Goal: Transaction & Acquisition: Book appointment/travel/reservation

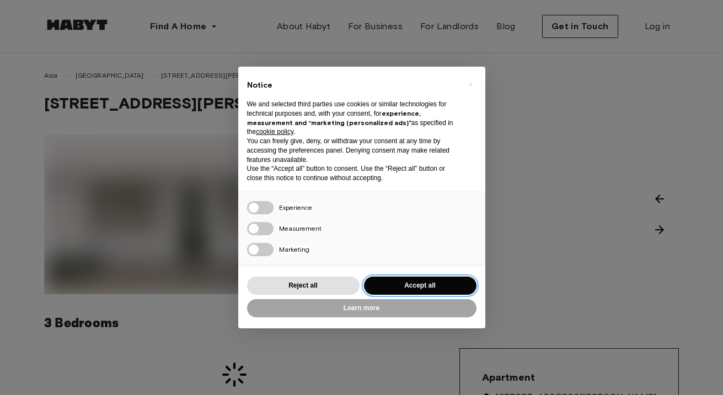
click at [406, 278] on button "Accept all" at bounding box center [420, 286] width 112 height 18
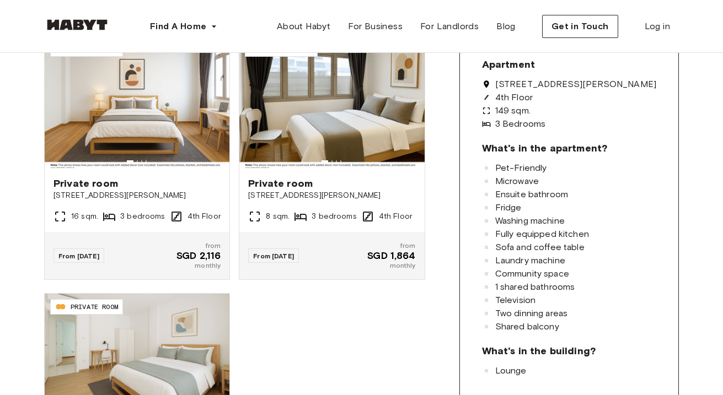
scroll to position [177, 0]
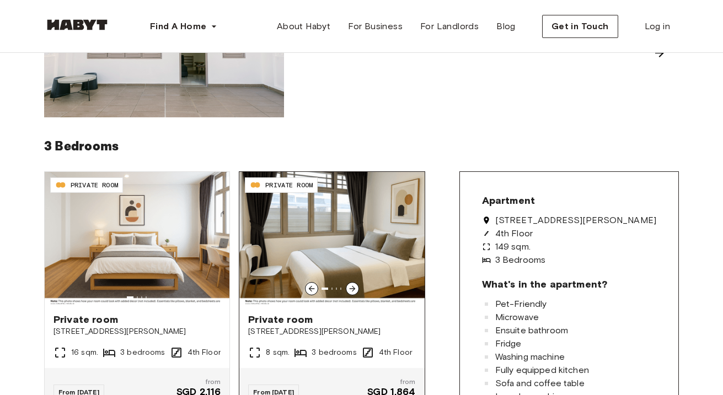
click at [352, 288] on icon at bounding box center [352, 288] width 9 height 9
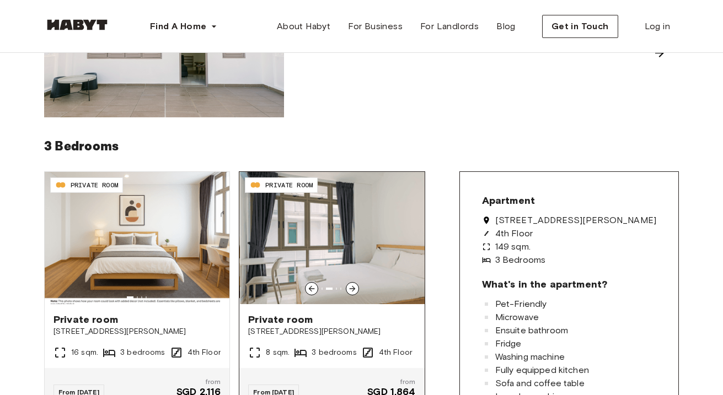
click at [352, 288] on icon at bounding box center [352, 288] width 9 height 9
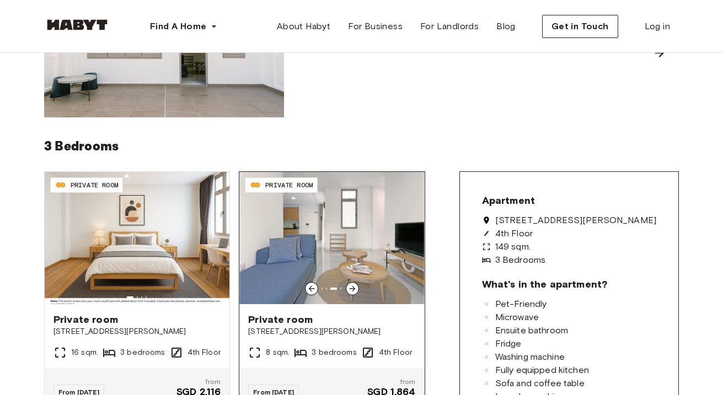
click at [352, 288] on icon at bounding box center [352, 288] width 9 height 9
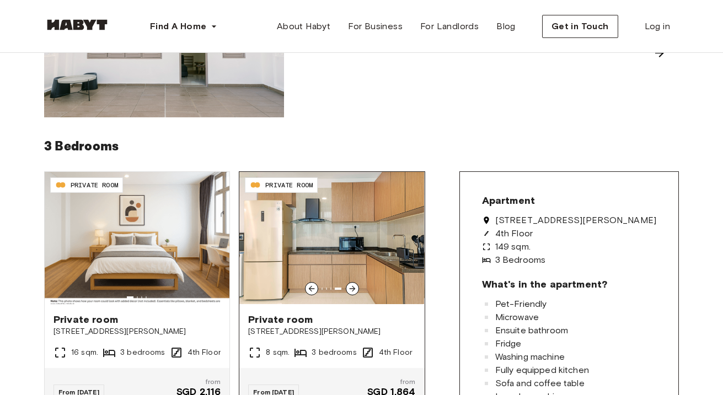
click at [352, 288] on icon at bounding box center [352, 288] width 9 height 9
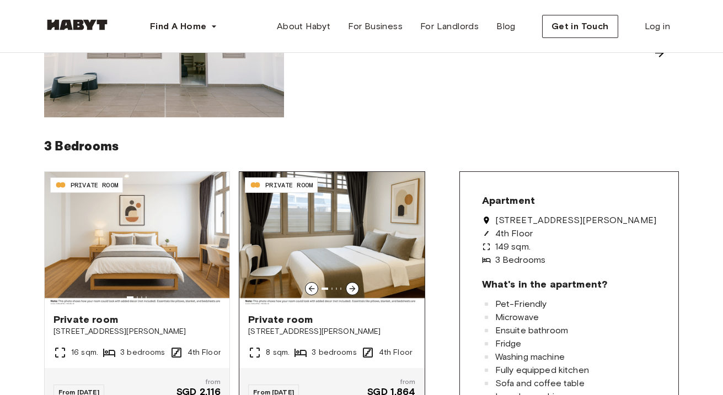
click at [352, 288] on icon at bounding box center [352, 288] width 9 height 9
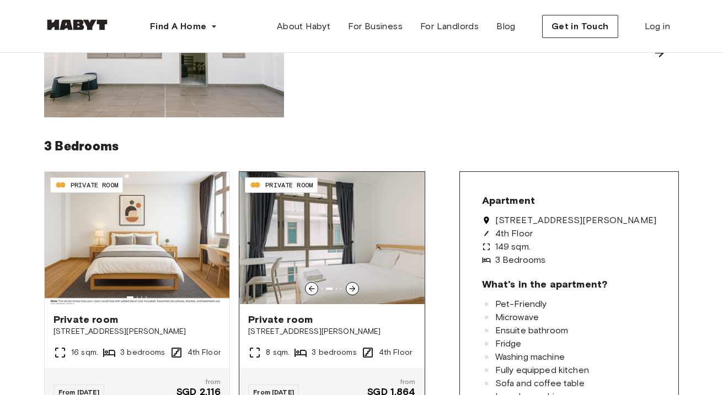
click at [352, 288] on icon at bounding box center [352, 288] width 9 height 9
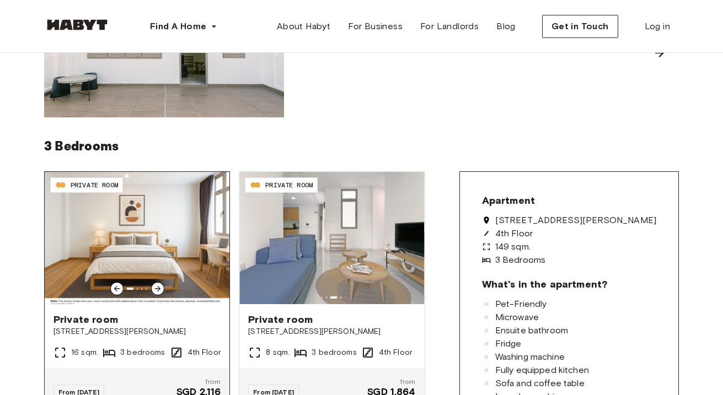
click at [157, 292] on icon at bounding box center [157, 288] width 9 height 9
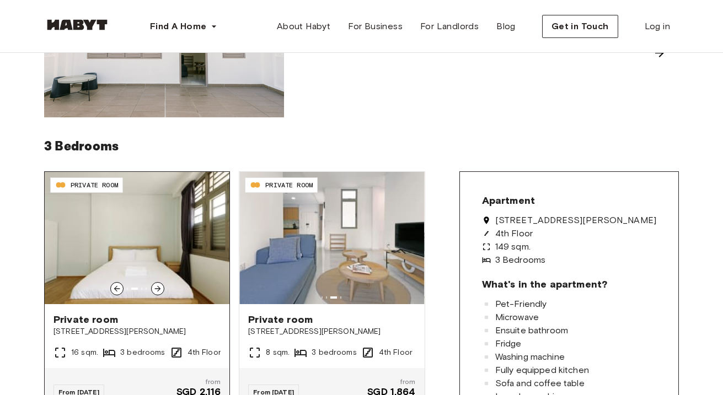
click at [157, 292] on icon at bounding box center [157, 288] width 9 height 9
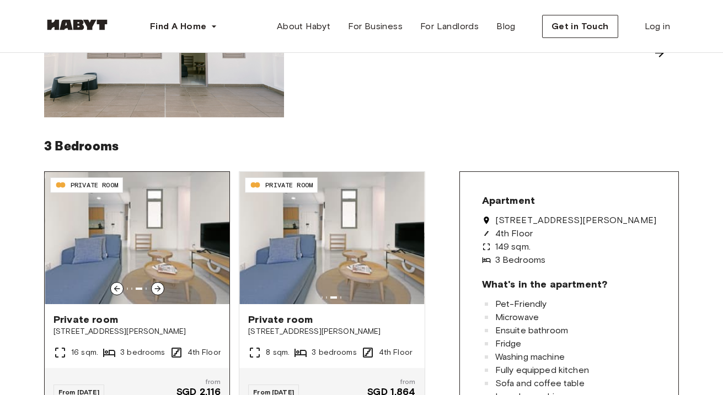
click at [157, 292] on icon at bounding box center [157, 288] width 9 height 9
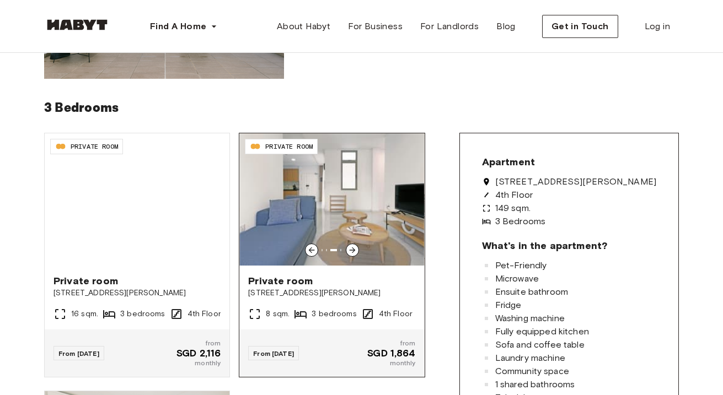
scroll to position [200, 0]
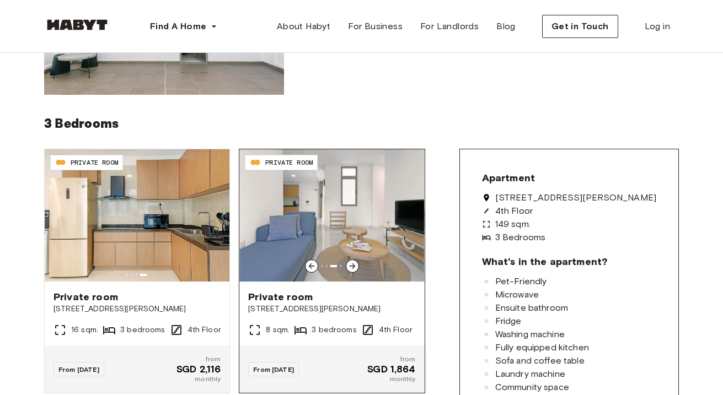
click at [352, 262] on icon at bounding box center [352, 266] width 9 height 9
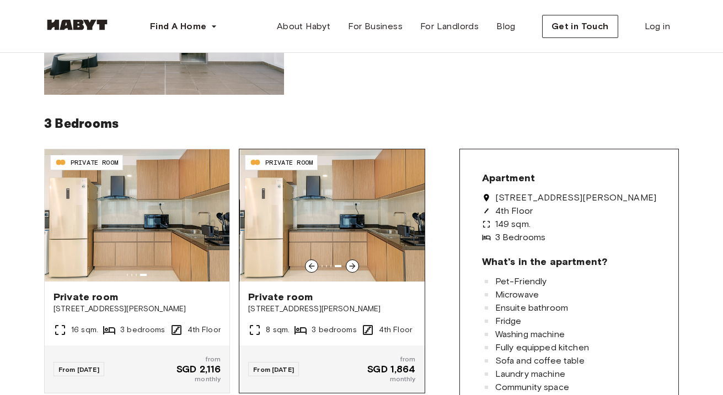
click at [352, 266] on icon at bounding box center [352, 266] width 6 height 6
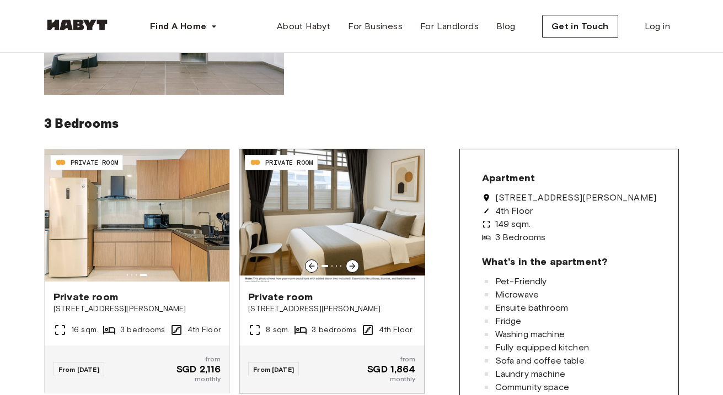
click at [352, 266] on icon at bounding box center [352, 266] width 6 height 6
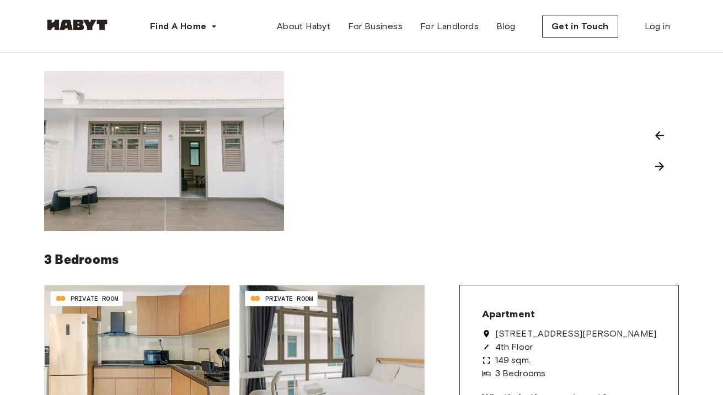
scroll to position [0, 0]
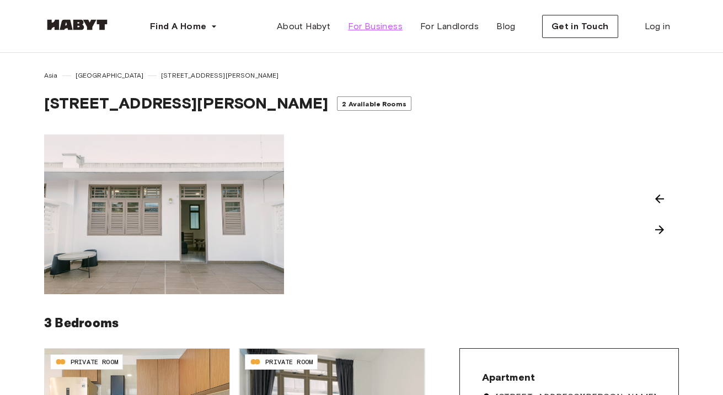
click at [375, 33] on link "For Business" at bounding box center [375, 26] width 72 height 22
click at [197, 25] on span "Find A Home" at bounding box center [178, 26] width 56 height 13
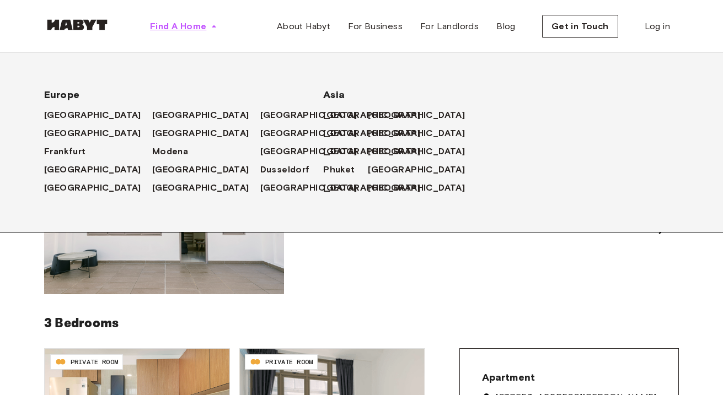
click at [214, 25] on icon "button" at bounding box center [214, 26] width 4 height 2
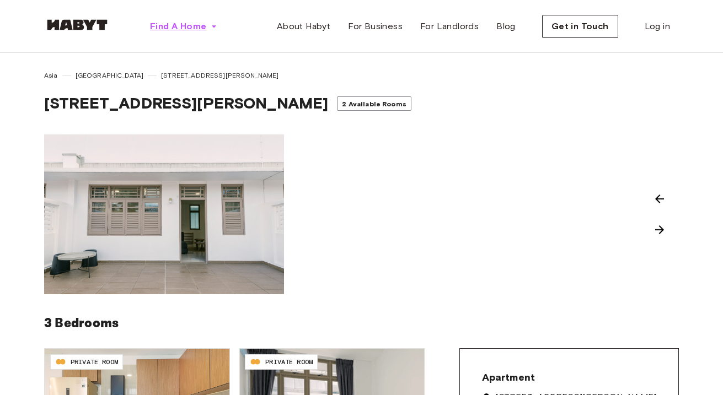
click at [214, 25] on icon "button" at bounding box center [214, 26] width 4 height 2
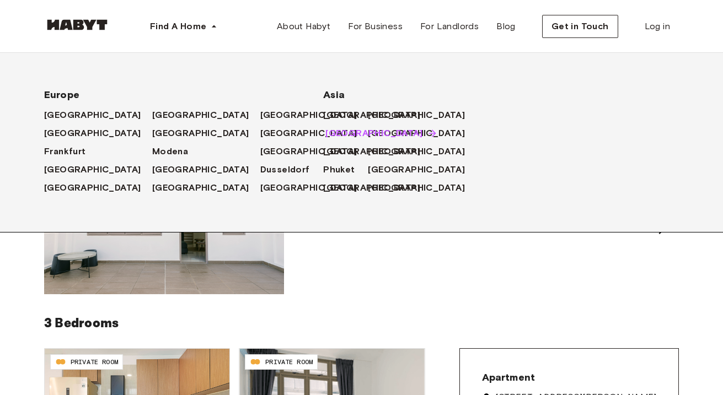
click at [355, 127] on span "[GEOGRAPHIC_DATA]" at bounding box center [373, 133] width 97 height 13
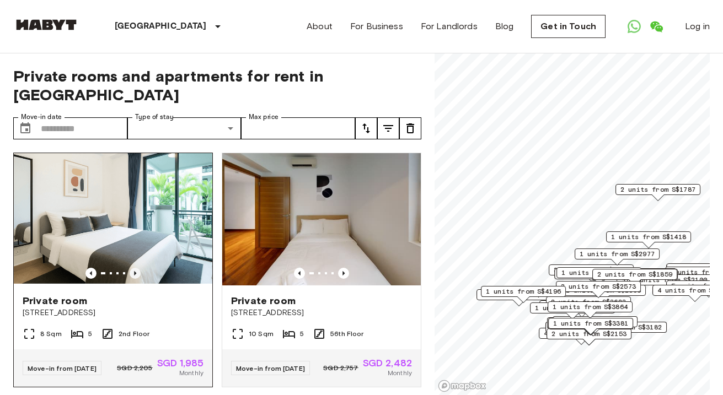
click at [137, 268] on icon "Previous image" at bounding box center [135, 273] width 11 height 11
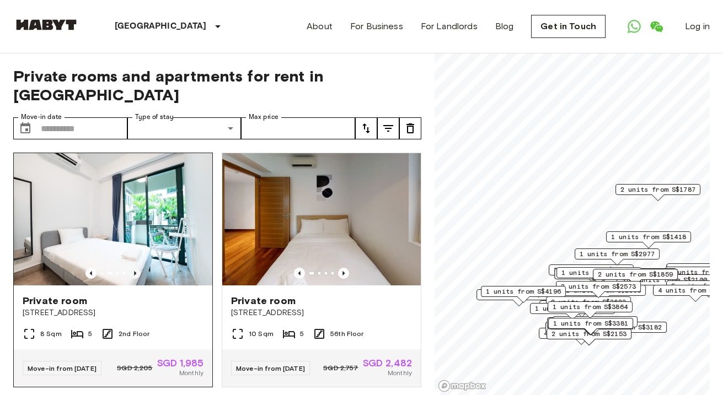
click at [137, 268] on icon "Previous image" at bounding box center [135, 273] width 11 height 11
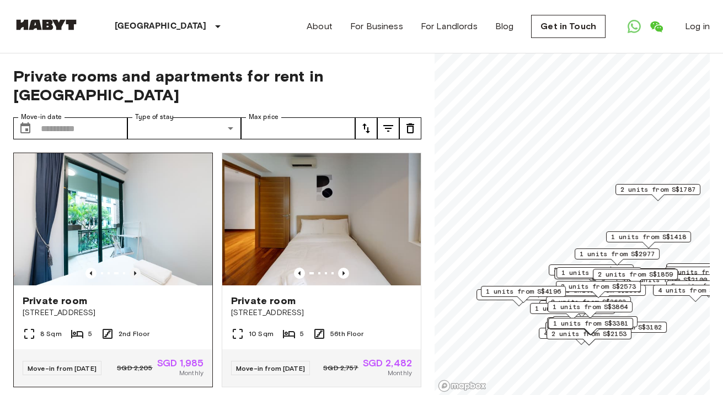
click at [137, 268] on icon "Previous image" at bounding box center [135, 273] width 11 height 11
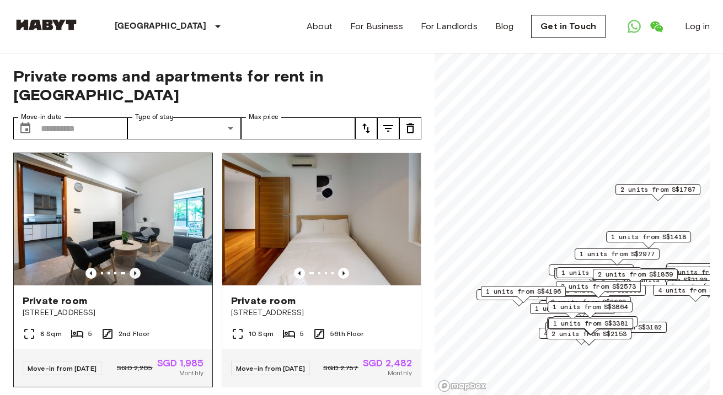
click at [137, 268] on icon "Previous image" at bounding box center [135, 273] width 11 height 11
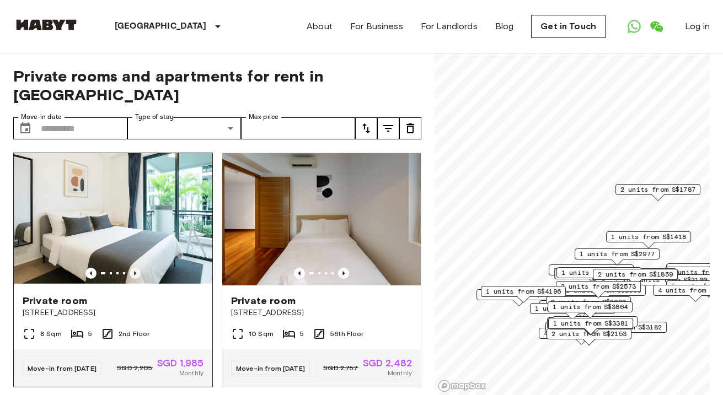
click at [137, 268] on icon "Previous image" at bounding box center [135, 273] width 11 height 11
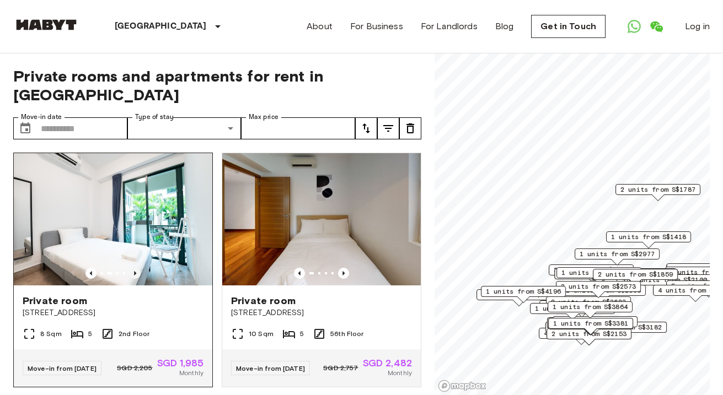
click at [137, 268] on icon "Previous image" at bounding box center [135, 273] width 11 height 11
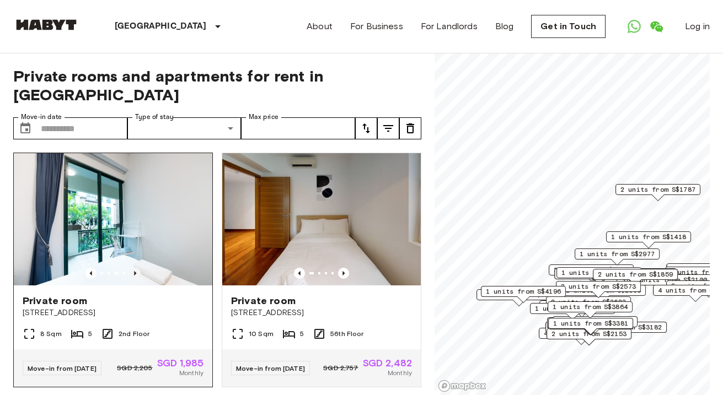
click at [137, 268] on icon "Previous image" at bounding box center [135, 273] width 11 height 11
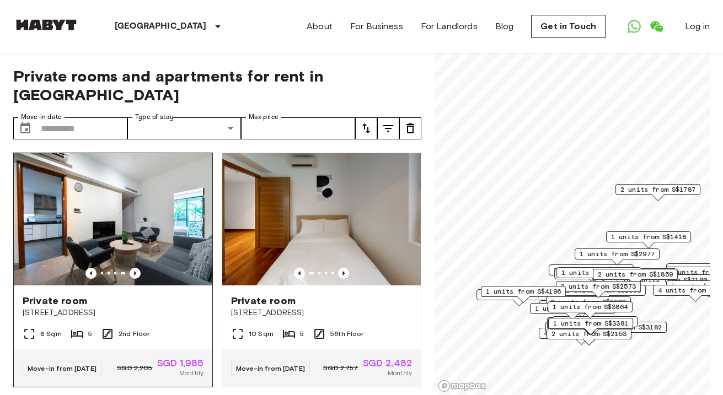
click at [168, 188] on img at bounding box center [113, 219] width 198 height 132
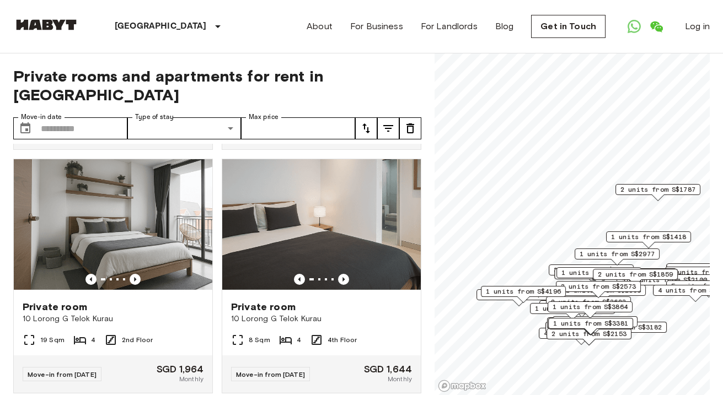
scroll to position [481, 0]
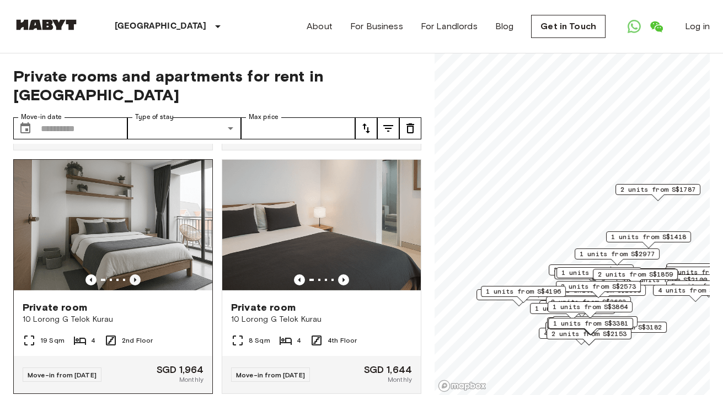
click at [135, 274] on icon "Previous image" at bounding box center [135, 279] width 11 height 11
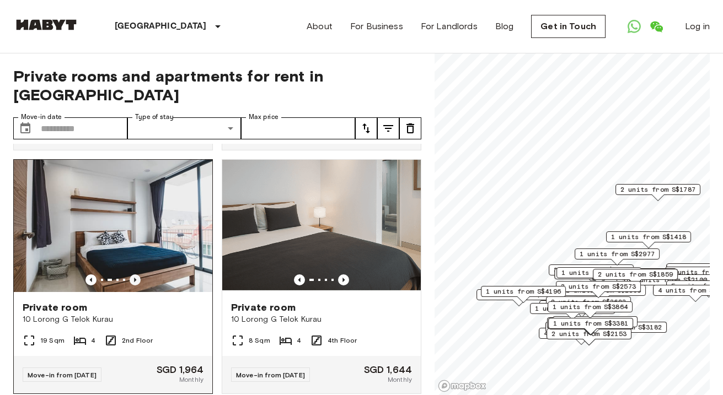
click at [135, 274] on icon "Previous image" at bounding box center [135, 279] width 11 height 11
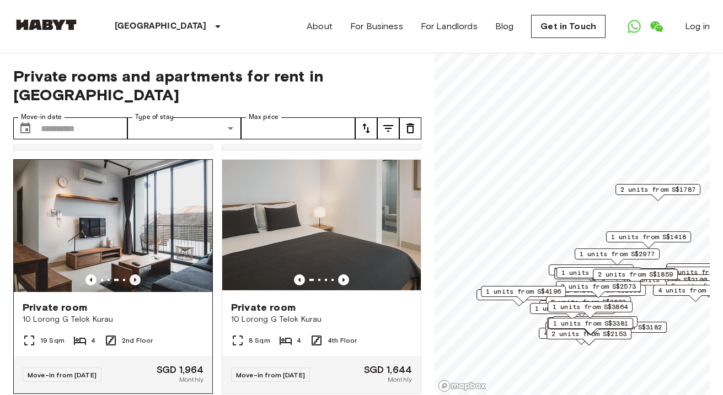
click at [135, 274] on icon "Previous image" at bounding box center [135, 279] width 11 height 11
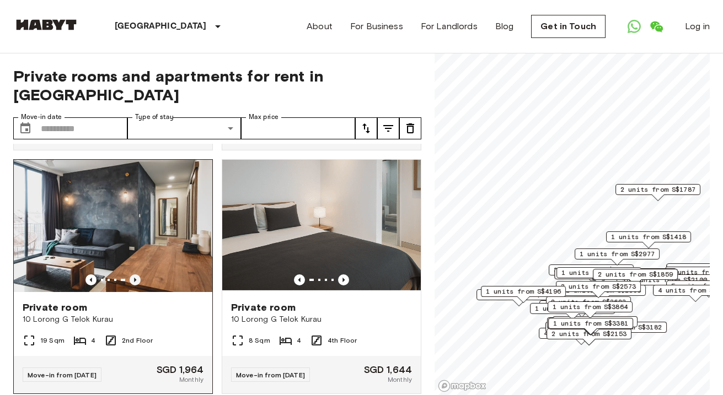
click at [135, 274] on icon "Previous image" at bounding box center [135, 279] width 11 height 11
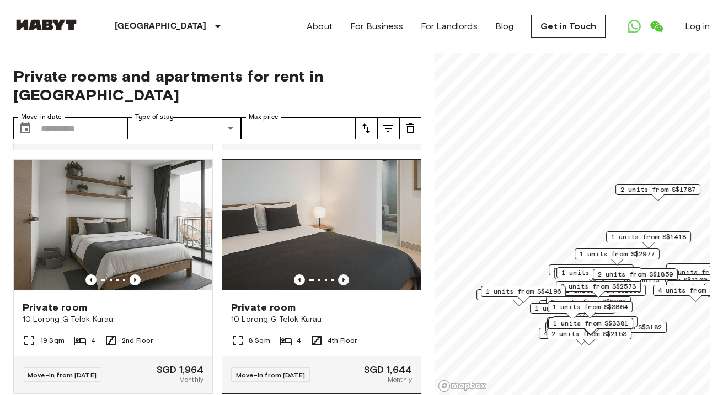
click at [343, 278] on icon "Previous image" at bounding box center [343, 280] width 2 height 4
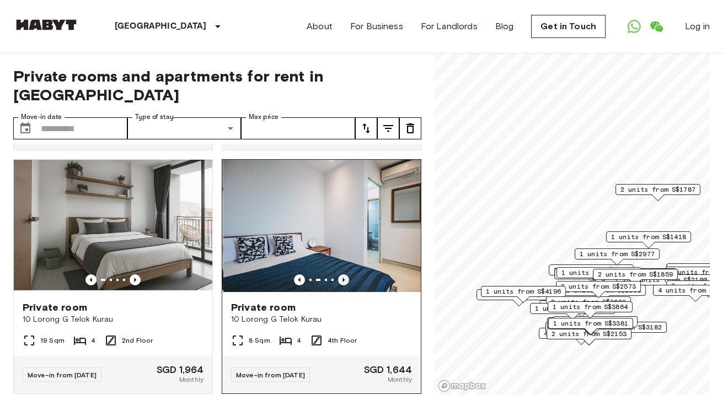
click at [343, 278] on icon "Previous image" at bounding box center [343, 280] width 2 height 4
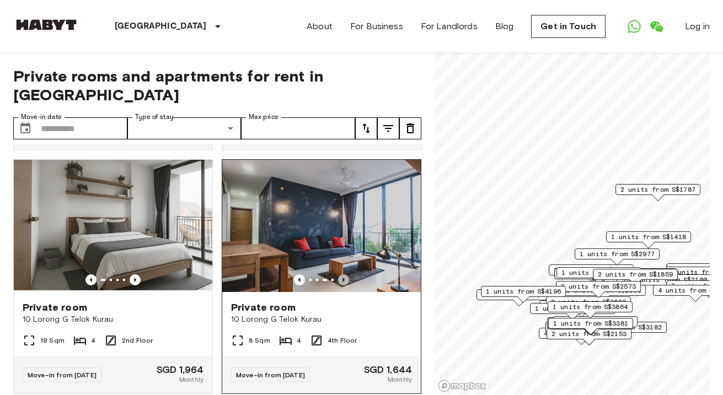
click at [343, 278] on icon "Previous image" at bounding box center [343, 280] width 2 height 4
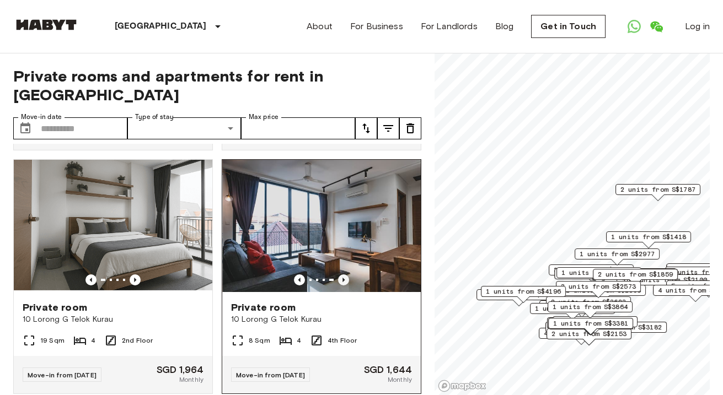
click at [343, 278] on icon "Previous image" at bounding box center [343, 280] width 2 height 4
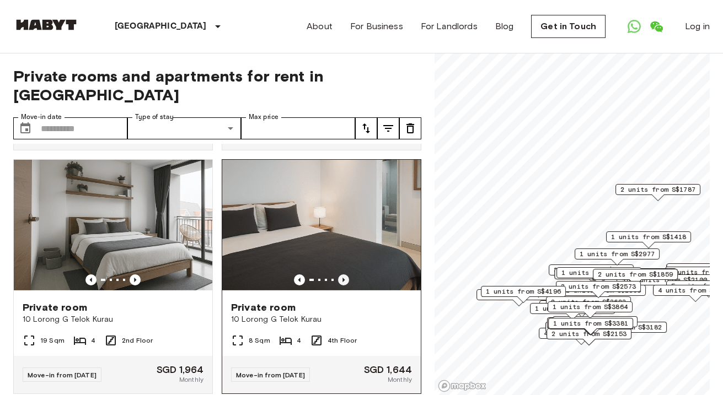
click at [343, 274] on icon "Previous image" at bounding box center [343, 279] width 11 height 11
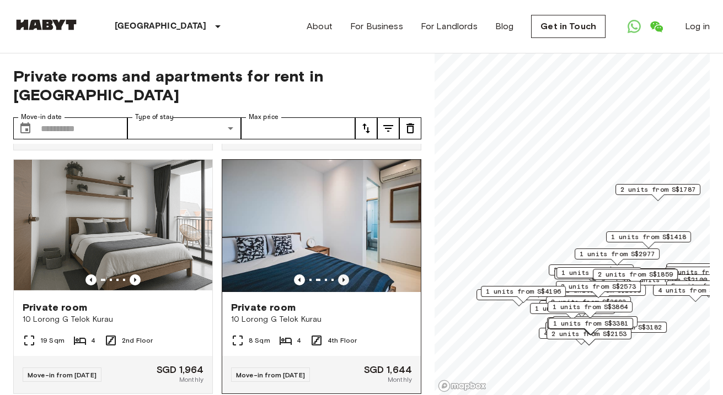
click at [343, 274] on icon "Previous image" at bounding box center [343, 279] width 11 height 11
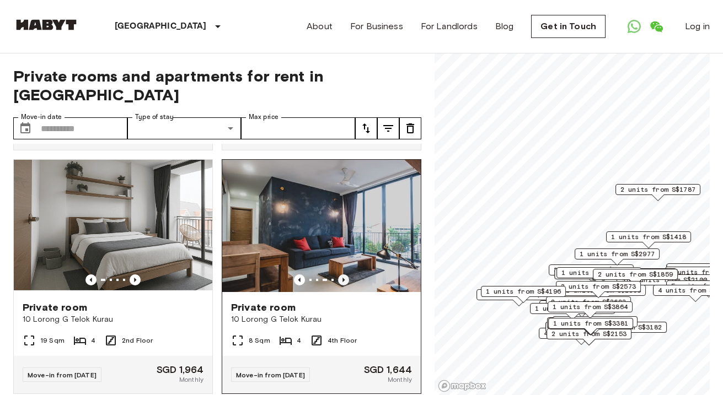
click at [343, 274] on icon "Previous image" at bounding box center [343, 279] width 11 height 11
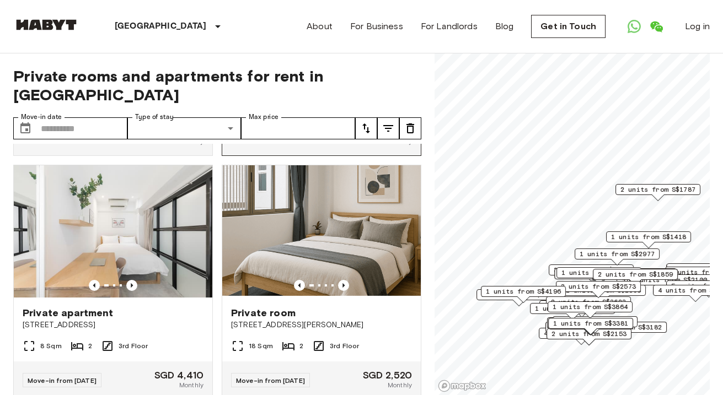
scroll to position [719, 0]
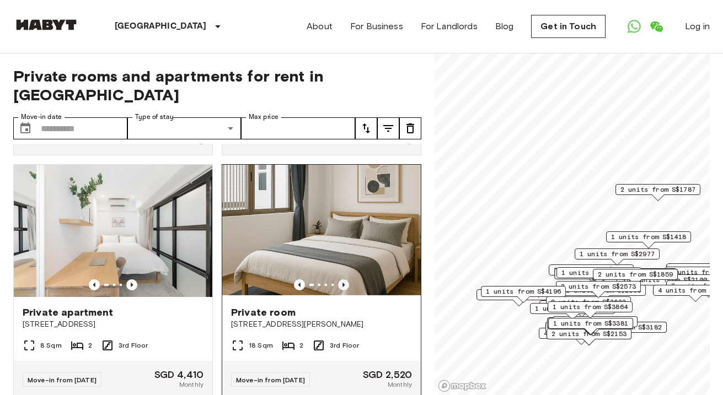
click at [344, 279] on icon "Previous image" at bounding box center [343, 284] width 11 height 11
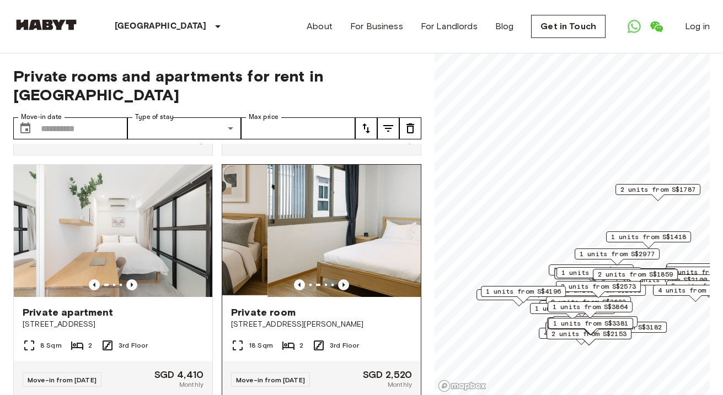
click at [344, 279] on icon "Previous image" at bounding box center [343, 284] width 11 height 11
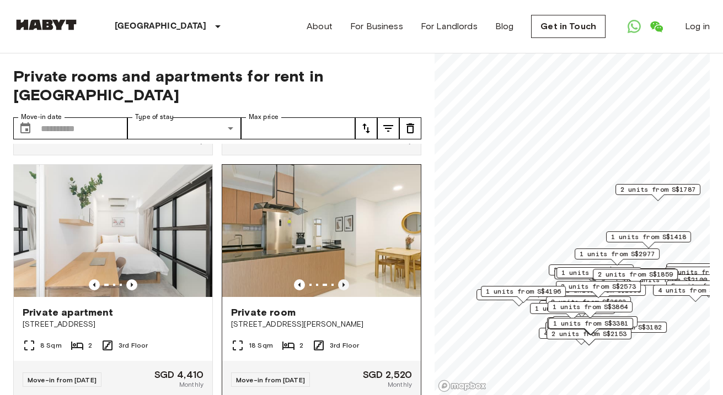
click at [344, 279] on icon "Previous image" at bounding box center [343, 284] width 11 height 11
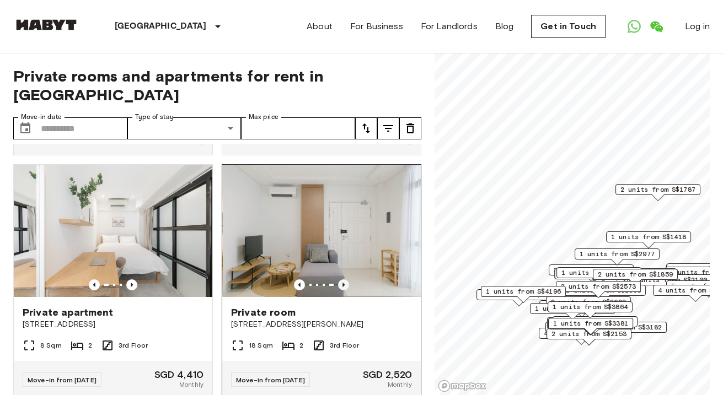
click at [344, 279] on icon "Previous image" at bounding box center [343, 284] width 11 height 11
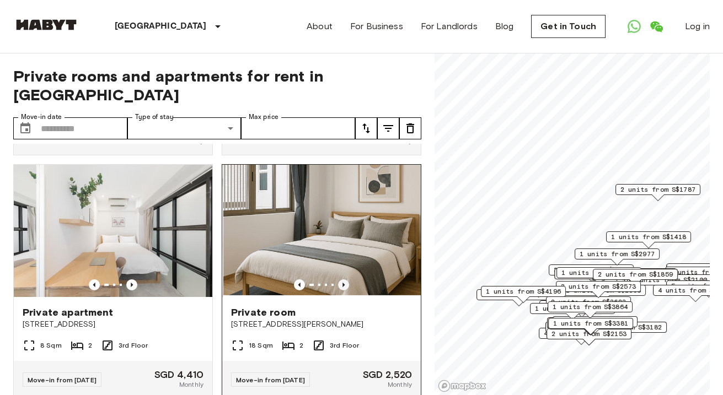
click at [344, 279] on icon "Previous image" at bounding box center [343, 284] width 11 height 11
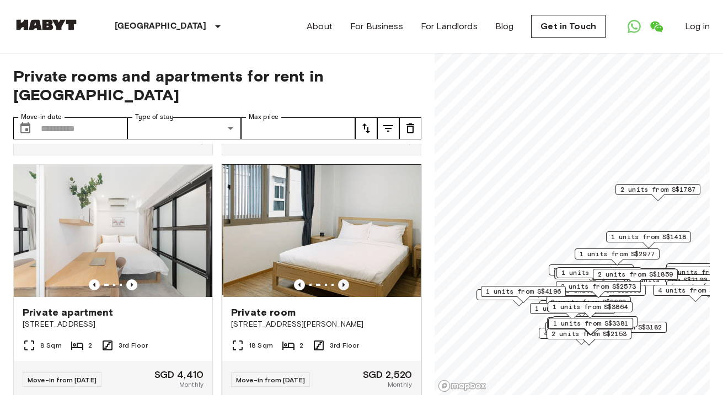
click at [344, 279] on icon "Previous image" at bounding box center [343, 284] width 11 height 11
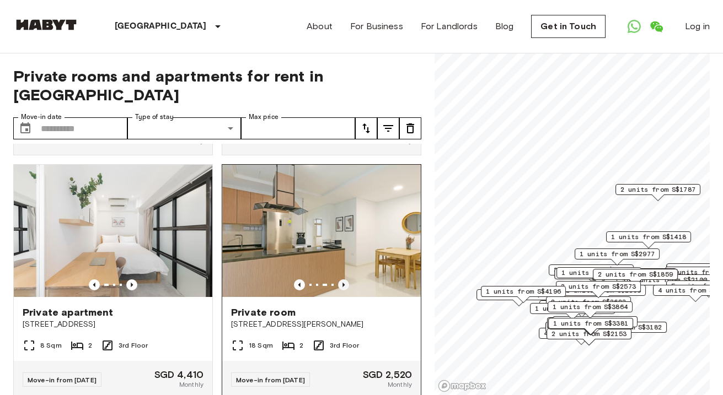
click at [344, 279] on icon "Previous image" at bounding box center [343, 284] width 11 height 11
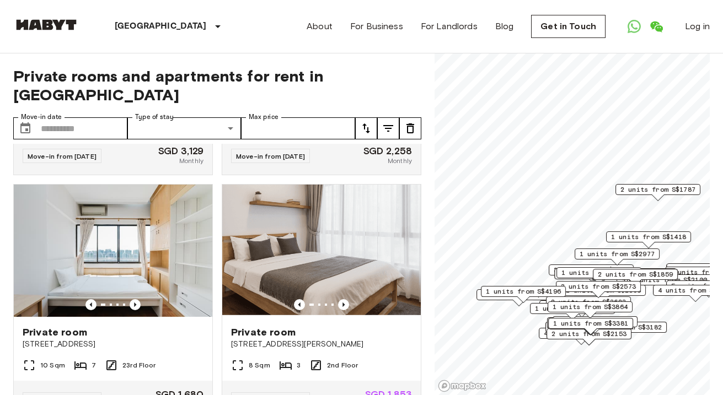
scroll to position [1464, 0]
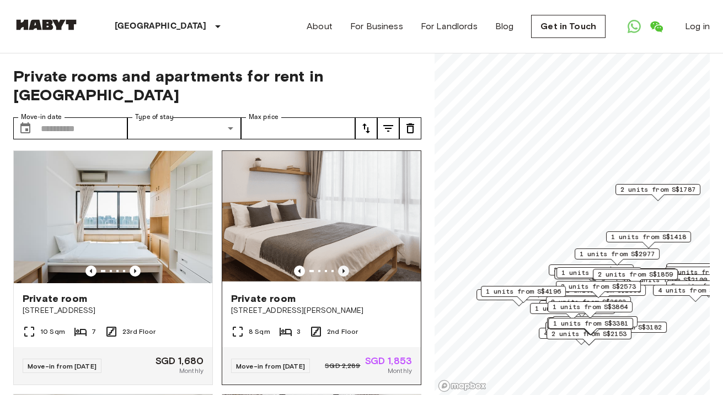
click at [343, 266] on icon "Previous image" at bounding box center [343, 271] width 11 height 11
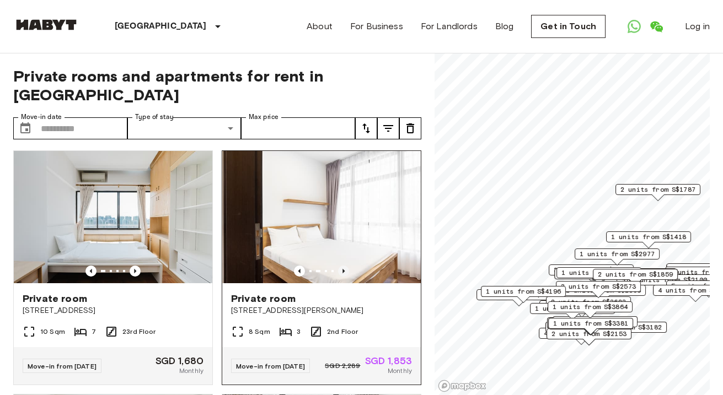
click at [343, 266] on icon "Previous image" at bounding box center [343, 271] width 11 height 11
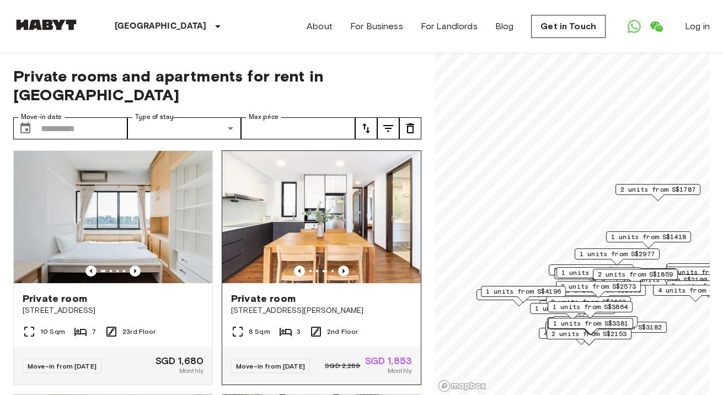
click at [343, 266] on icon "Previous image" at bounding box center [343, 271] width 11 height 11
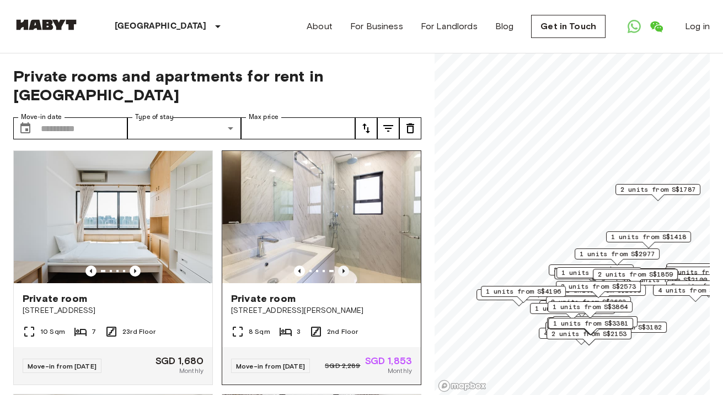
click at [343, 266] on icon "Previous image" at bounding box center [343, 271] width 11 height 11
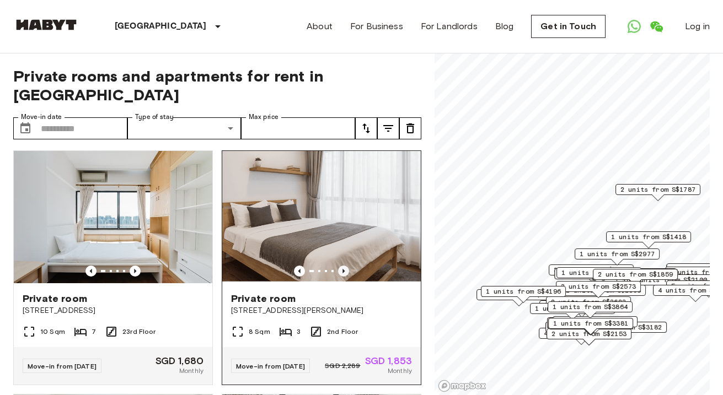
click at [343, 266] on icon "Previous image" at bounding box center [343, 271] width 11 height 11
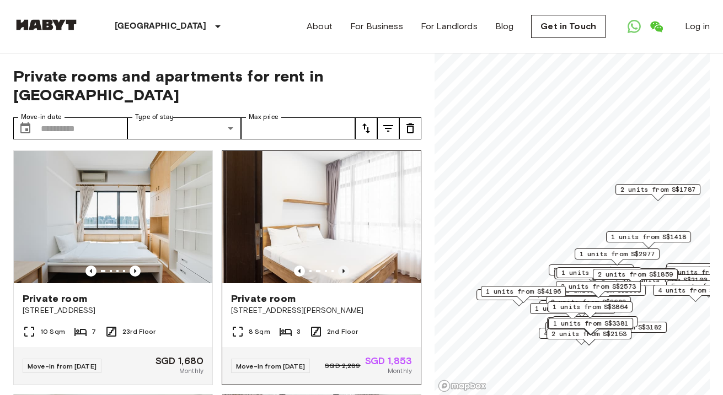
click at [343, 266] on icon "Previous image" at bounding box center [343, 271] width 11 height 11
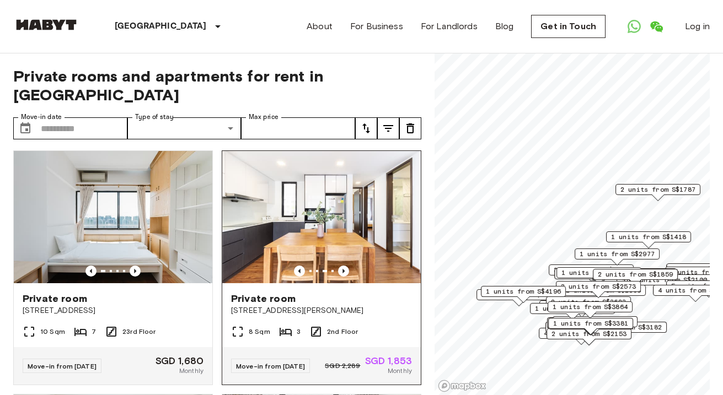
click at [378, 305] on span "[STREET_ADDRESS][PERSON_NAME]" at bounding box center [321, 310] width 181 height 11
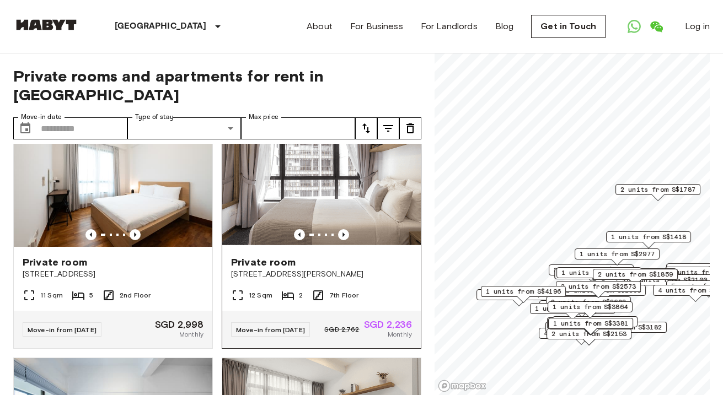
scroll to position [1748, 0]
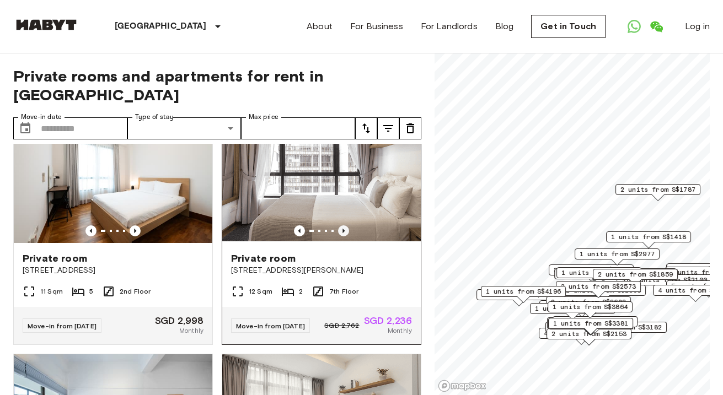
click at [345, 225] on icon "Previous image" at bounding box center [343, 230] width 11 height 11
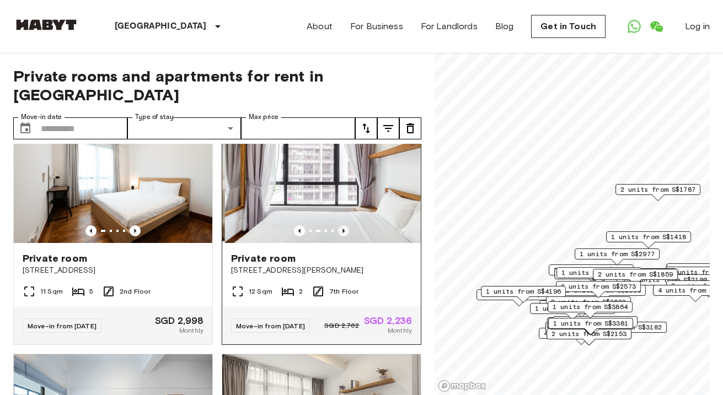
click at [345, 225] on icon "Previous image" at bounding box center [343, 230] width 11 height 11
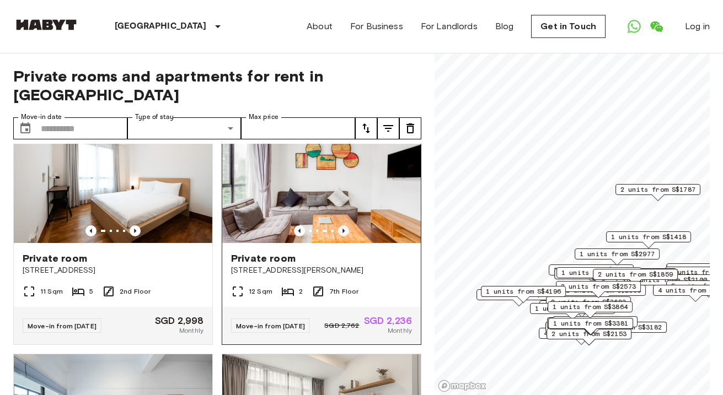
click at [345, 225] on icon "Previous image" at bounding box center [343, 230] width 11 height 11
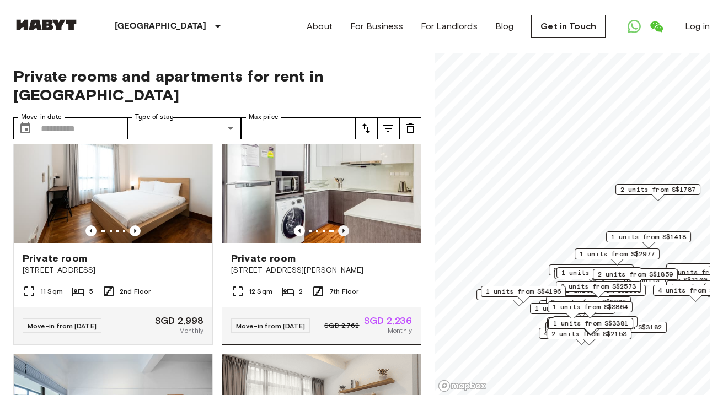
click at [345, 225] on icon "Previous image" at bounding box center [343, 230] width 11 height 11
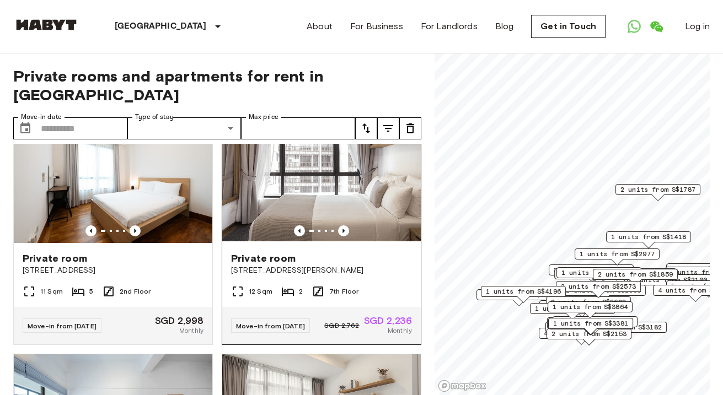
click at [358, 185] on img at bounding box center [321, 177] width 198 height 132
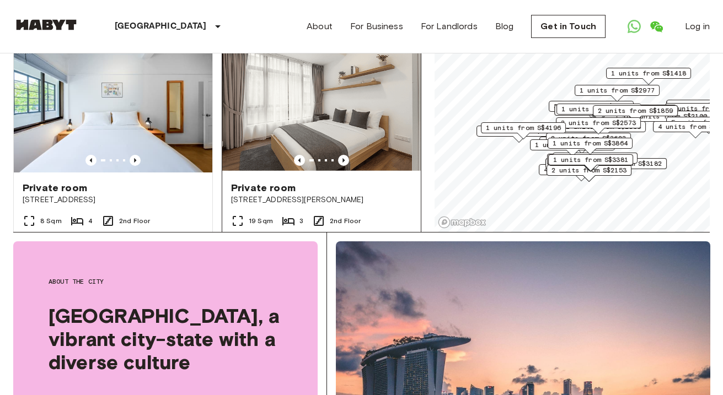
scroll to position [1899, 0]
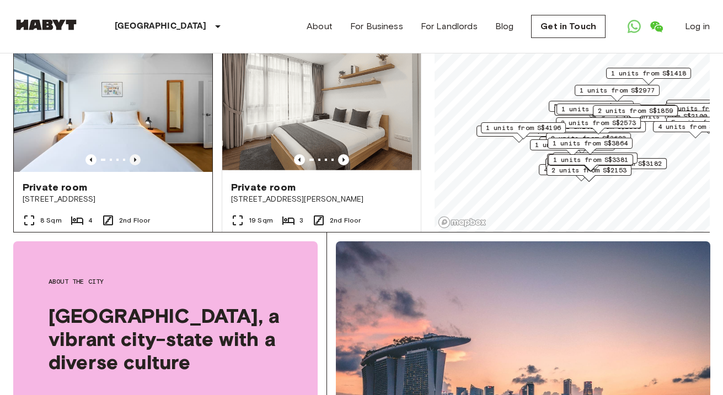
click at [137, 154] on icon "Previous image" at bounding box center [135, 159] width 11 height 11
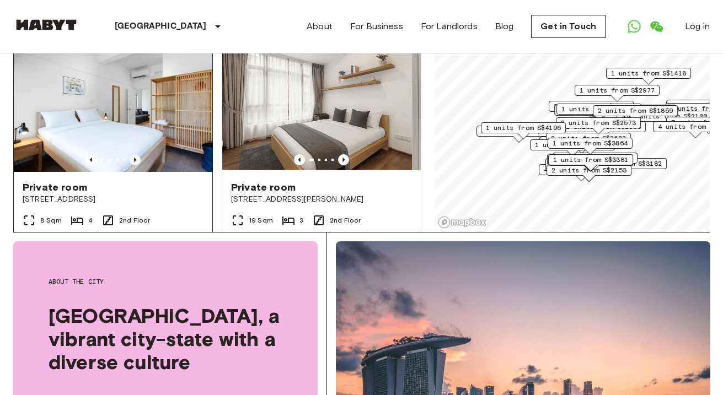
click at [137, 154] on icon "Previous image" at bounding box center [135, 159] width 11 height 11
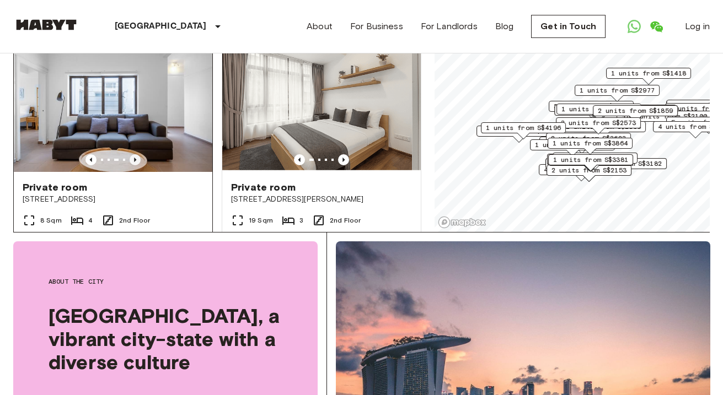
click at [137, 154] on icon "Previous image" at bounding box center [135, 159] width 11 height 11
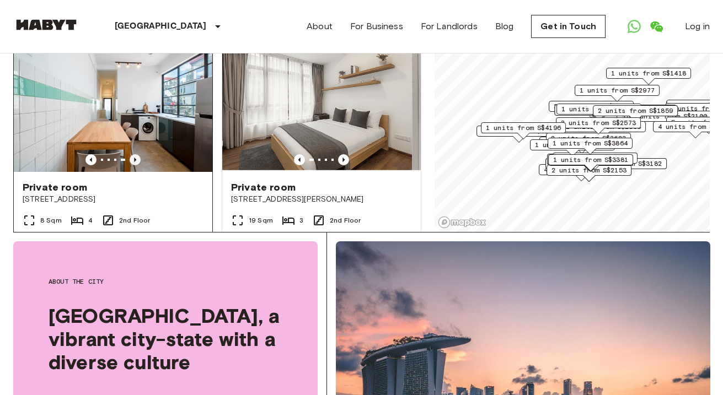
click at [137, 154] on icon "Previous image" at bounding box center [135, 159] width 11 height 11
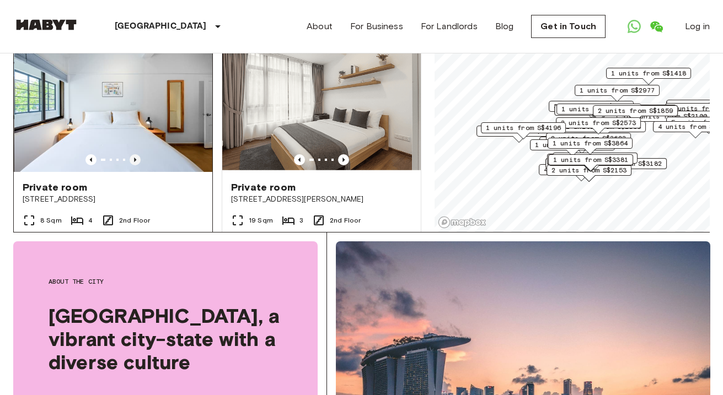
click at [137, 154] on icon "Previous image" at bounding box center [135, 159] width 11 height 11
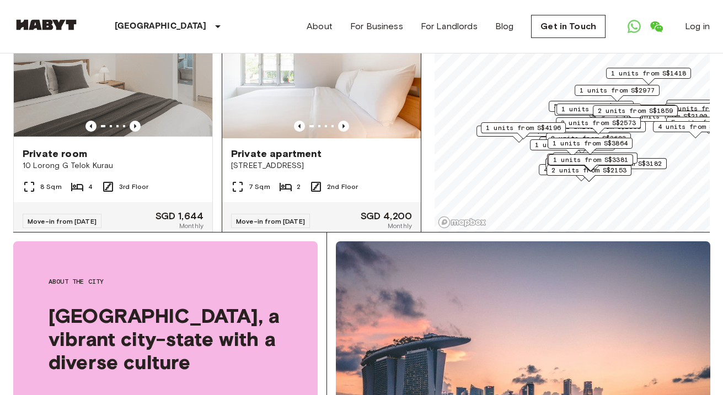
scroll to position [2128, 0]
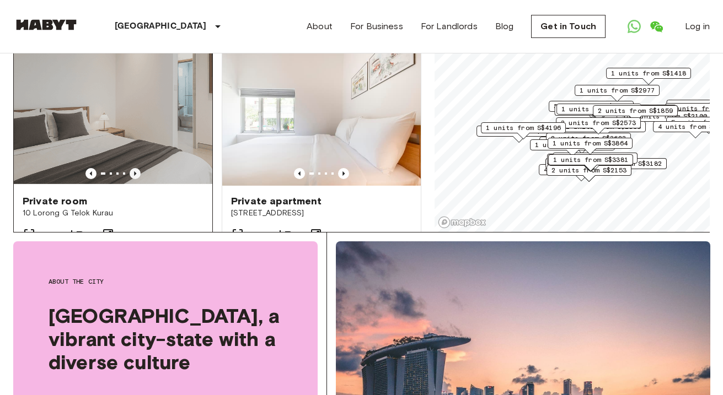
click at [131, 171] on icon "Previous image" at bounding box center [135, 173] width 11 height 11
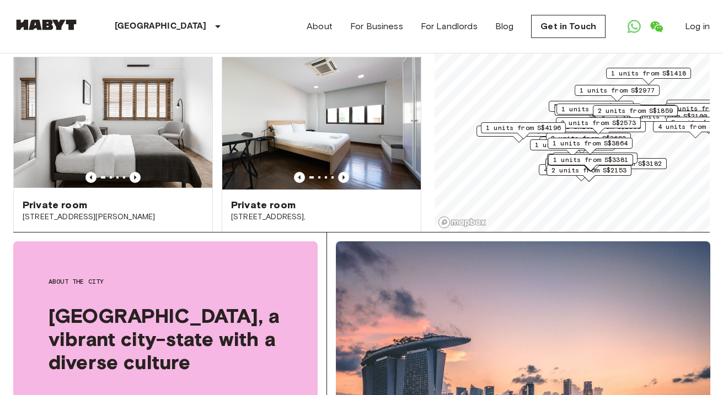
scroll to position [2367, 0]
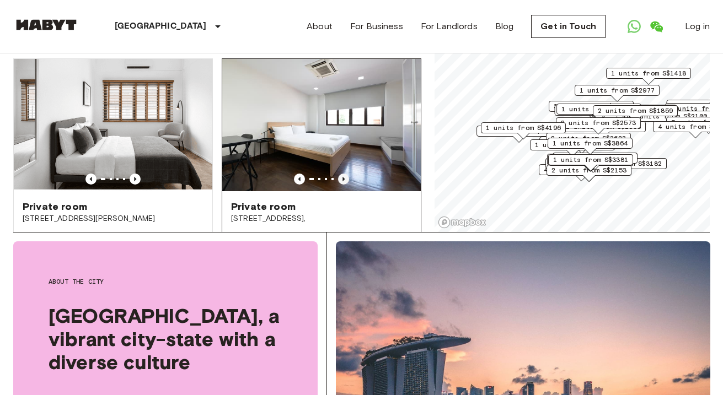
click at [348, 175] on icon "Previous image" at bounding box center [343, 179] width 11 height 11
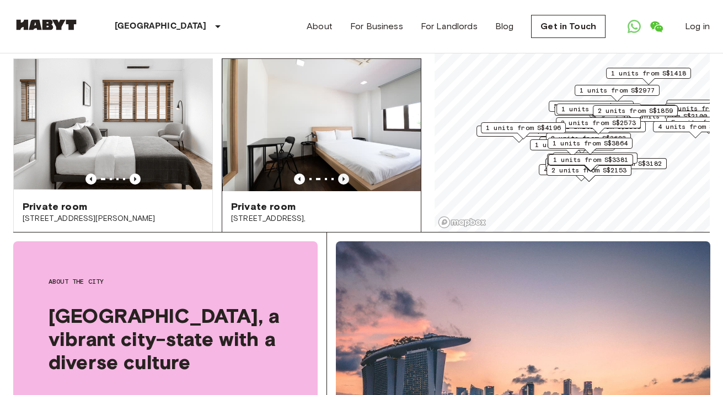
click at [348, 175] on icon "Previous image" at bounding box center [343, 179] width 11 height 11
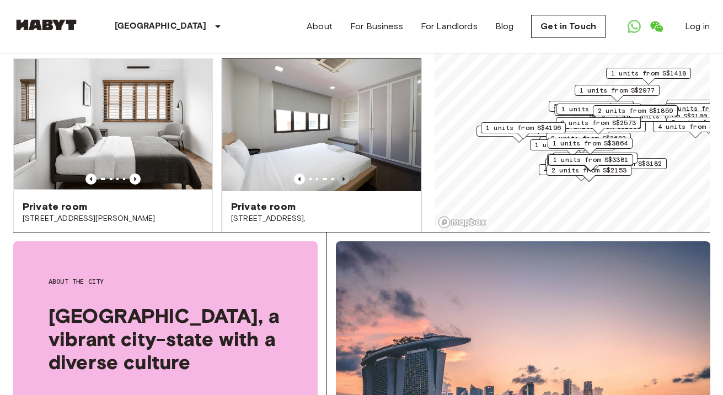
click at [348, 175] on icon "Previous image" at bounding box center [343, 179] width 11 height 11
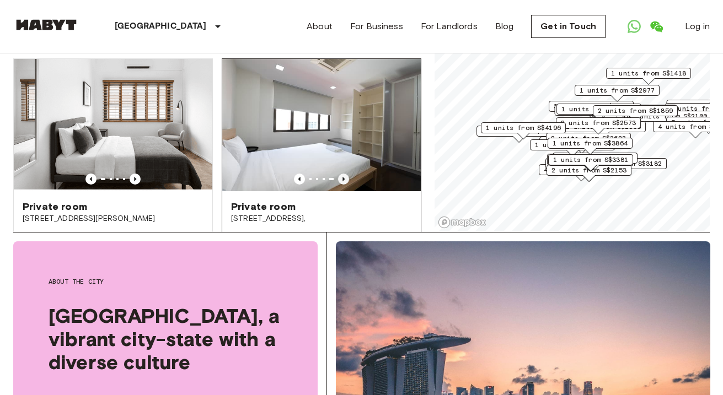
click at [348, 175] on icon "Previous image" at bounding box center [343, 179] width 11 height 11
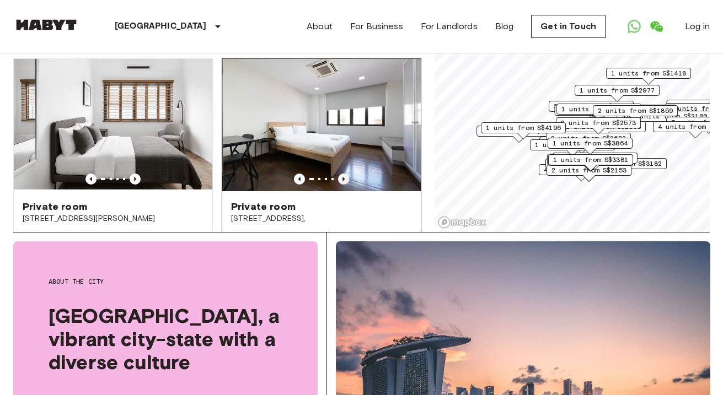
click at [348, 175] on icon "Previous image" at bounding box center [343, 179] width 11 height 11
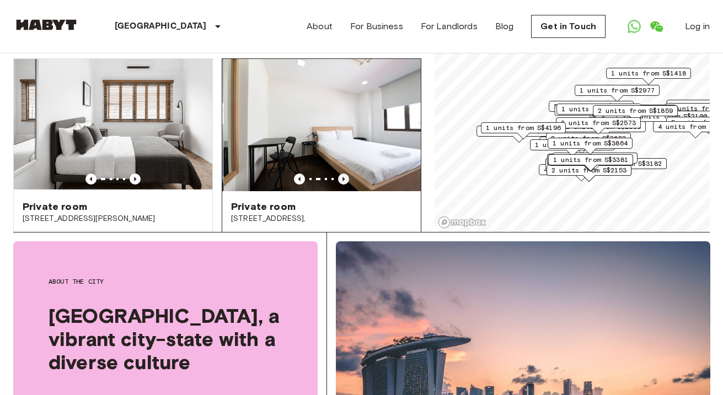
click at [348, 175] on icon "Previous image" at bounding box center [343, 179] width 11 height 11
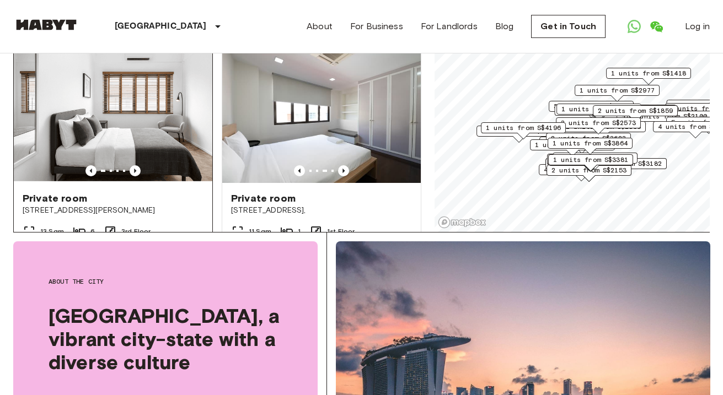
scroll to position [2369, 0]
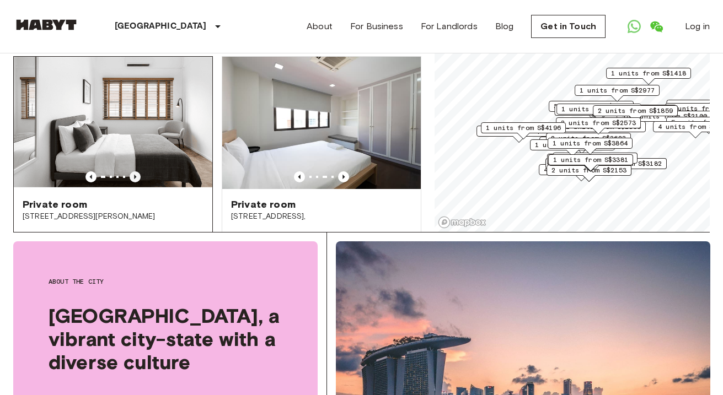
click at [135, 175] on icon "Previous image" at bounding box center [135, 177] width 2 height 4
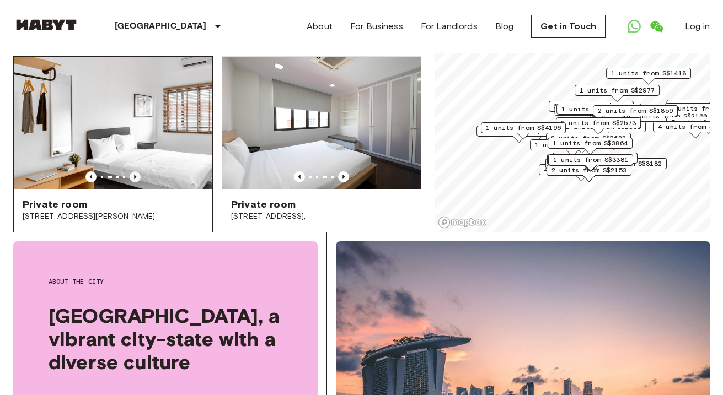
click at [135, 175] on icon "Previous image" at bounding box center [135, 177] width 2 height 4
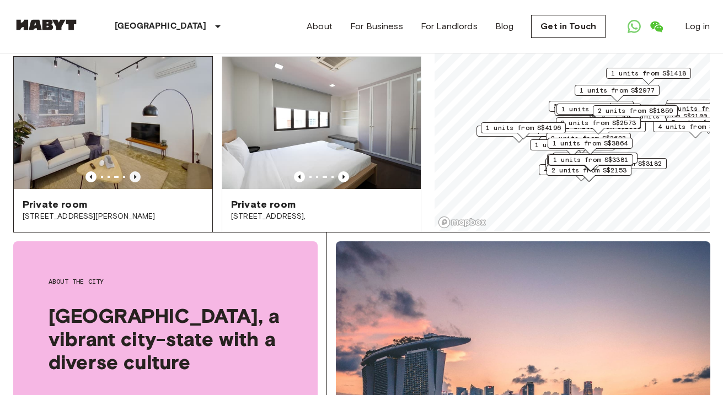
click at [135, 175] on icon "Previous image" at bounding box center [135, 177] width 2 height 4
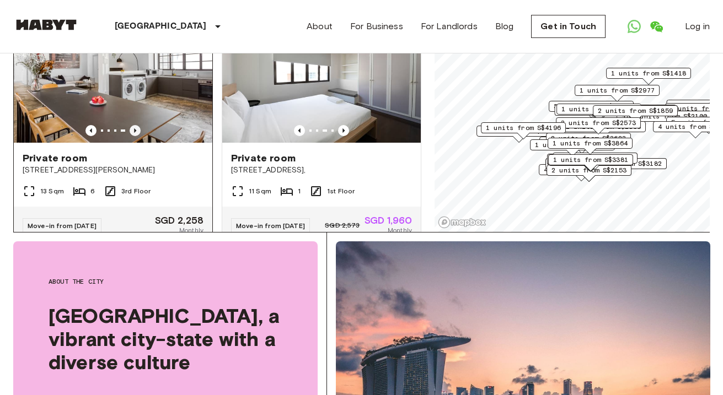
scroll to position [2390, 0]
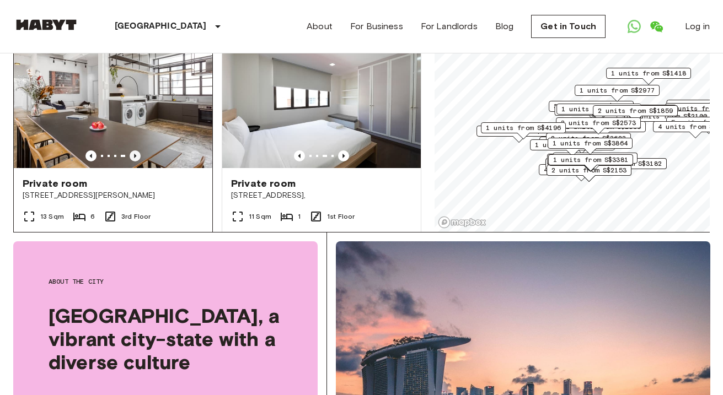
click at [135, 150] on icon "Previous image" at bounding box center [135, 155] width 11 height 11
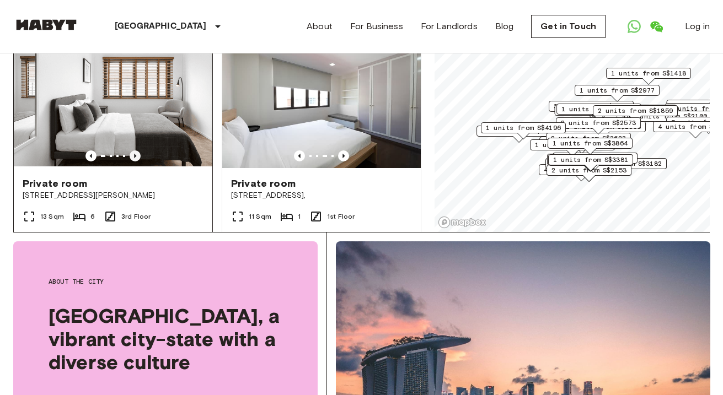
click at [135, 150] on icon "Previous image" at bounding box center [135, 155] width 11 height 11
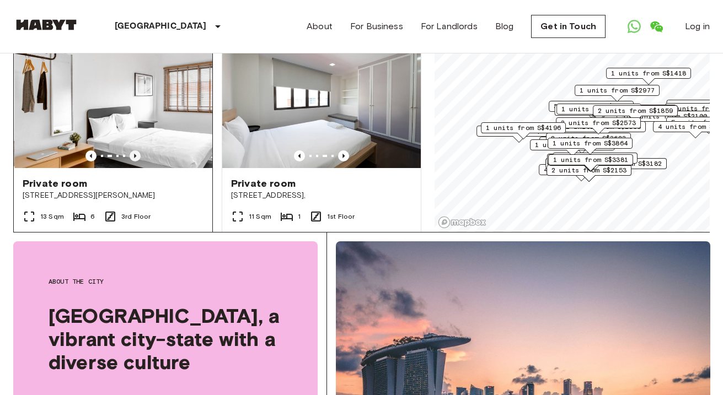
click at [135, 150] on icon "Previous image" at bounding box center [135, 155] width 11 height 11
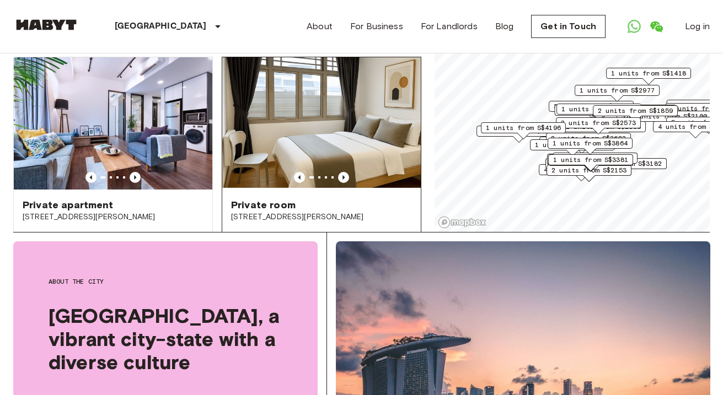
scroll to position [2610, 0]
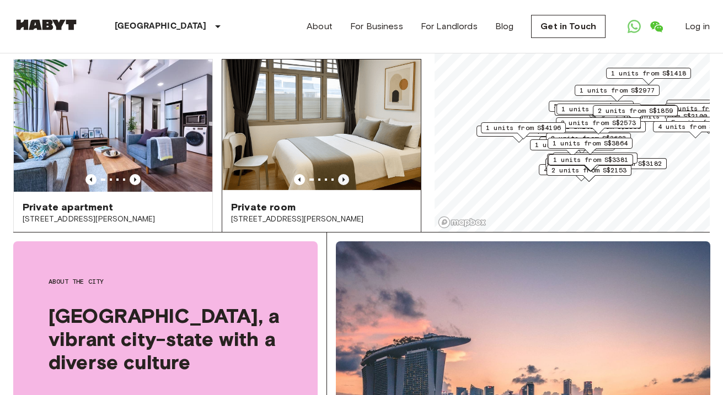
click at [348, 185] on icon "Previous image" at bounding box center [343, 179] width 11 height 11
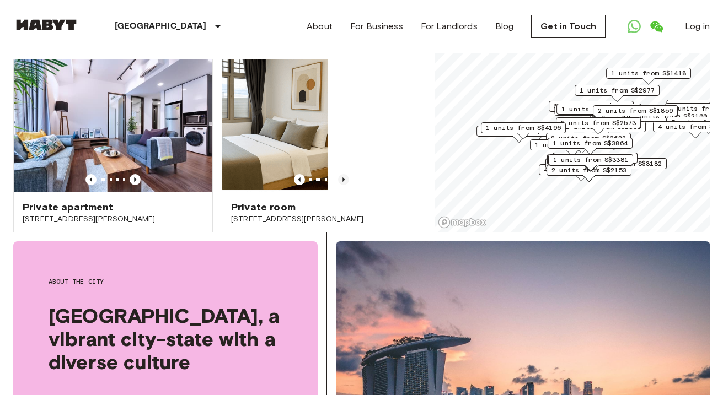
click at [348, 185] on icon "Previous image" at bounding box center [343, 179] width 11 height 11
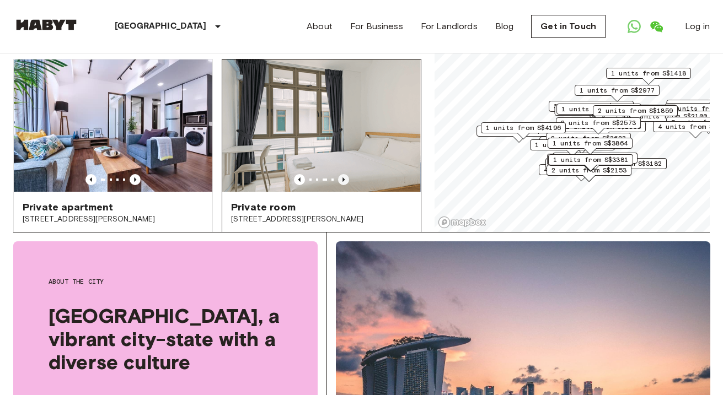
click at [343, 182] on icon "Previous image" at bounding box center [343, 179] width 2 height 4
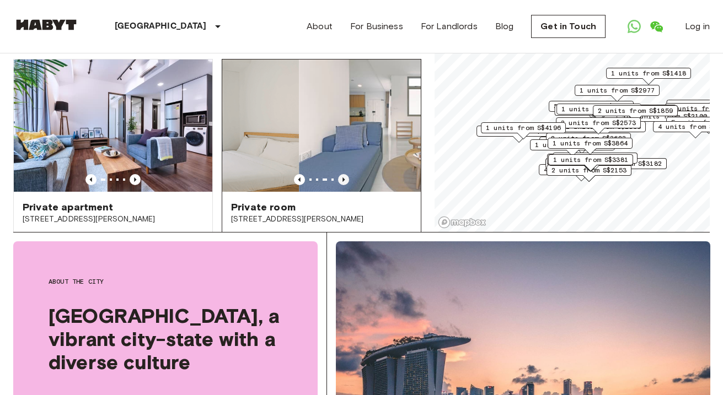
click at [343, 182] on icon "Previous image" at bounding box center [343, 179] width 2 height 4
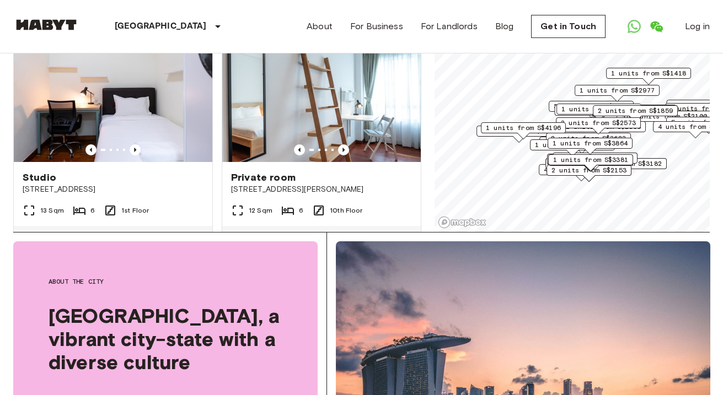
scroll to position [4100, 0]
click at [347, 156] on icon "Previous image" at bounding box center [343, 150] width 11 height 11
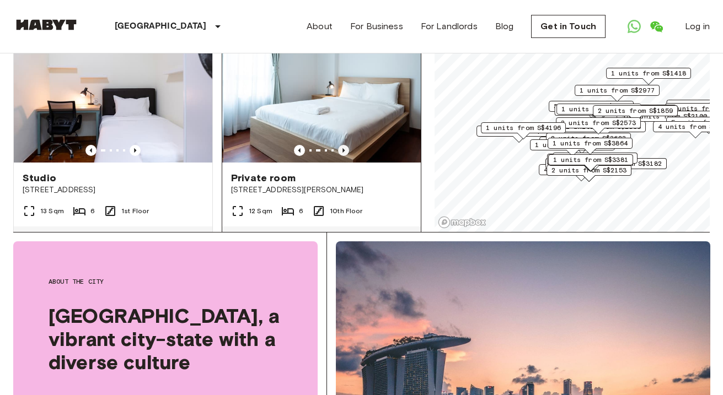
click at [347, 156] on icon "Previous image" at bounding box center [343, 150] width 11 height 11
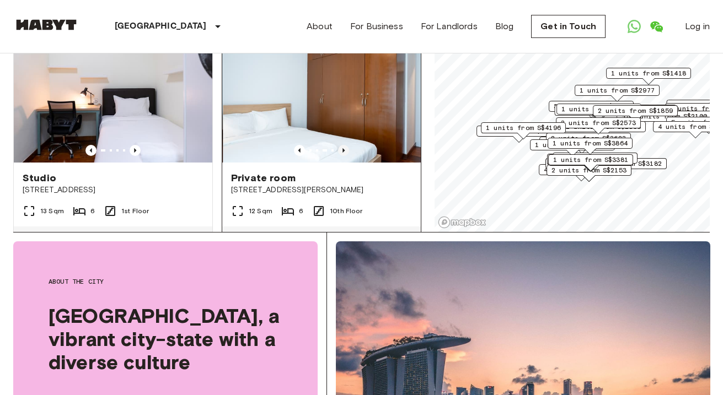
click at [347, 156] on icon "Previous image" at bounding box center [343, 150] width 11 height 11
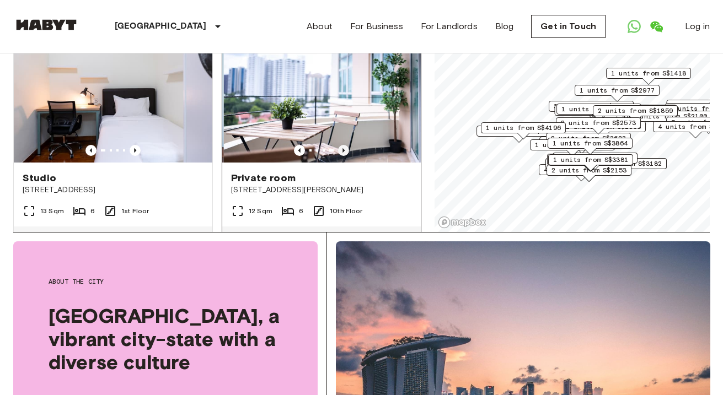
click at [347, 156] on icon "Previous image" at bounding box center [343, 150] width 11 height 11
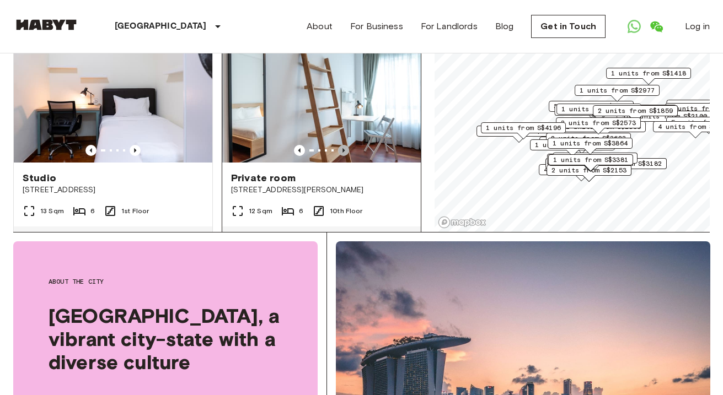
click at [347, 156] on icon "Previous image" at bounding box center [343, 150] width 11 height 11
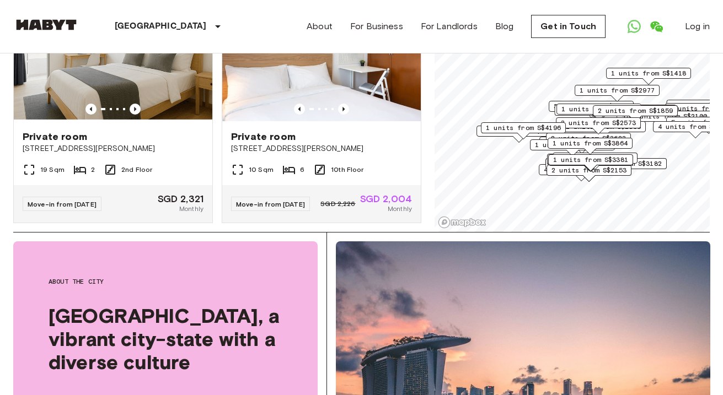
scroll to position [5102, 0]
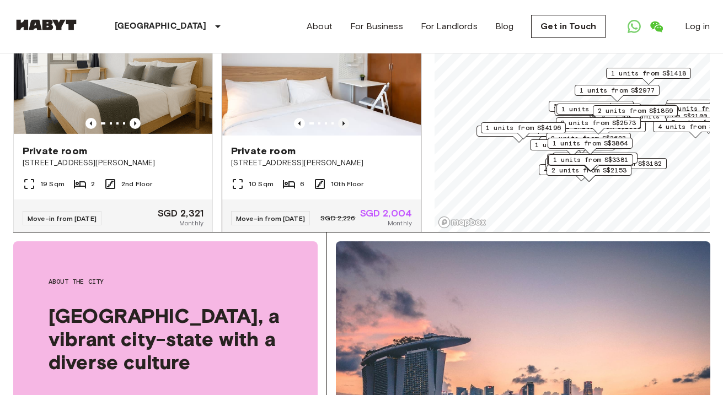
click at [346, 129] on icon "Previous image" at bounding box center [343, 123] width 11 height 11
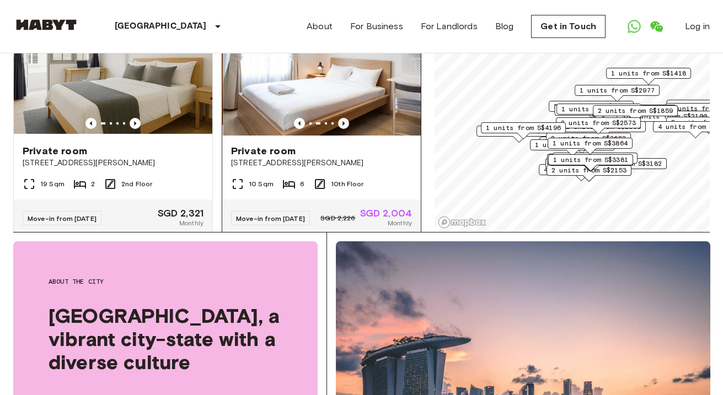
click at [346, 129] on icon "Previous image" at bounding box center [343, 123] width 11 height 11
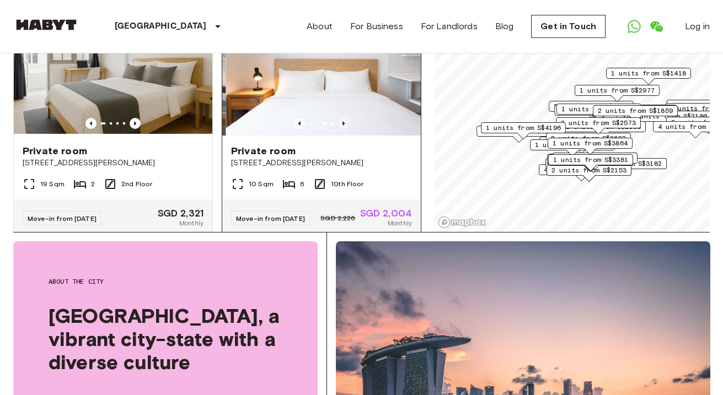
click at [346, 129] on icon "Previous image" at bounding box center [343, 123] width 11 height 11
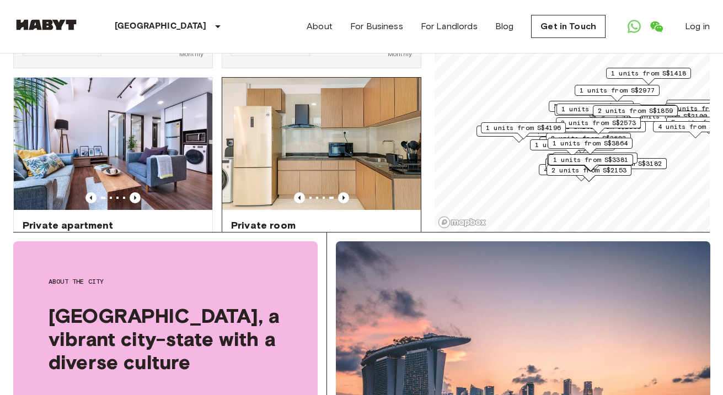
scroll to position [2592, 0]
click at [341, 201] on icon "Previous image" at bounding box center [343, 197] width 11 height 11
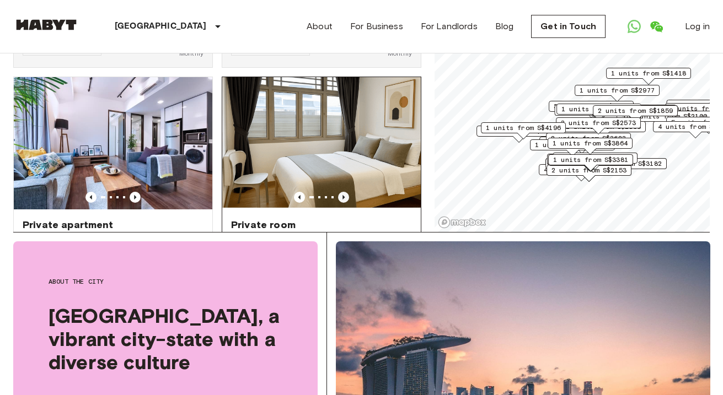
click at [341, 201] on icon "Previous image" at bounding box center [343, 197] width 11 height 11
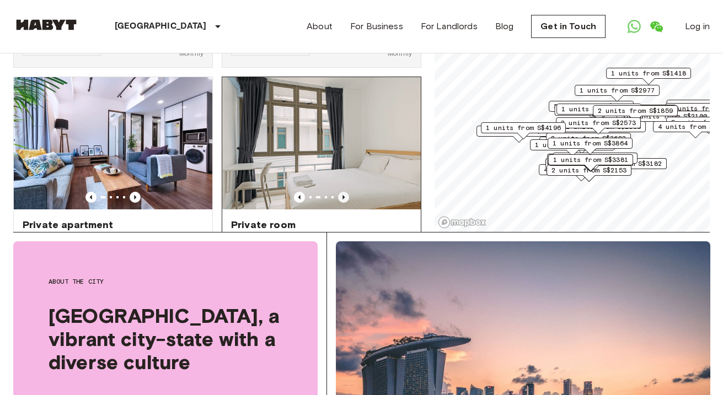
click at [341, 201] on icon "Previous image" at bounding box center [343, 197] width 11 height 11
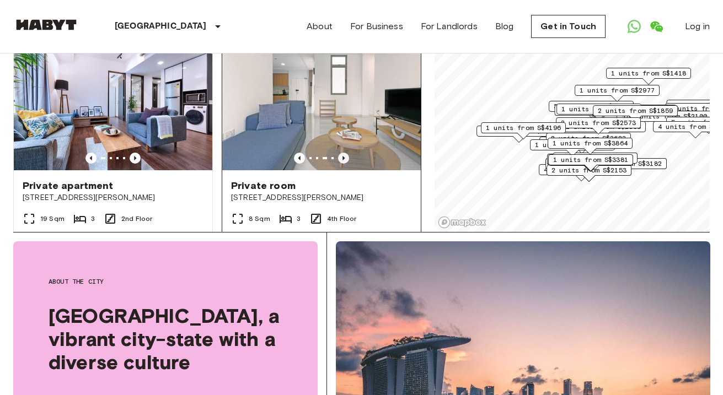
scroll to position [2634, 0]
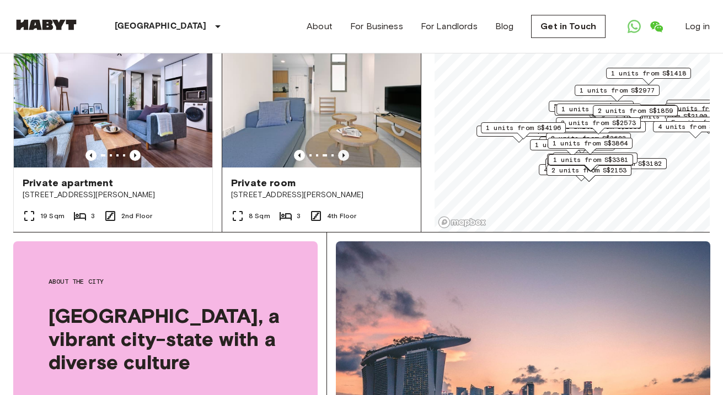
click at [344, 155] on icon "Previous image" at bounding box center [343, 155] width 11 height 11
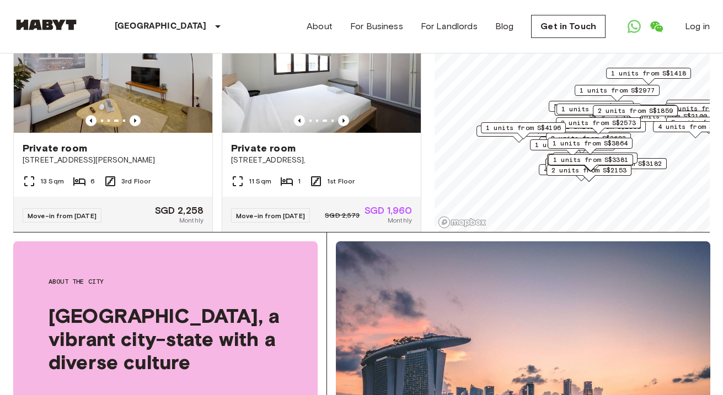
scroll to position [2394, 0]
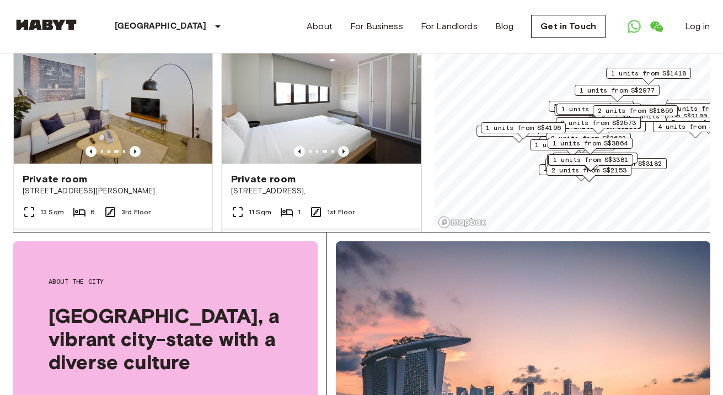
click at [344, 152] on icon "Previous image" at bounding box center [343, 151] width 11 height 11
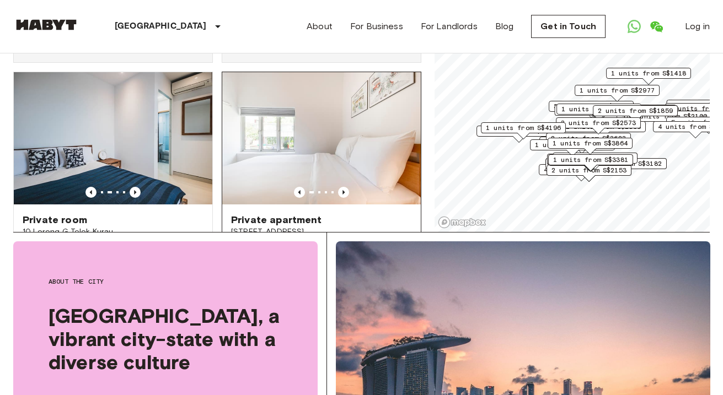
scroll to position [2109, 0]
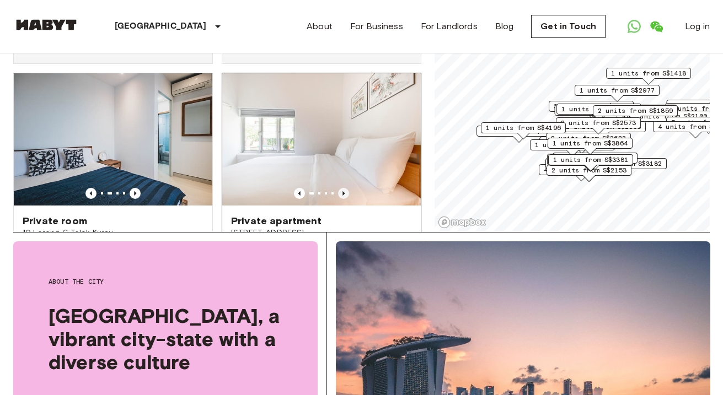
click at [342, 191] on icon "Previous image" at bounding box center [343, 193] width 2 height 4
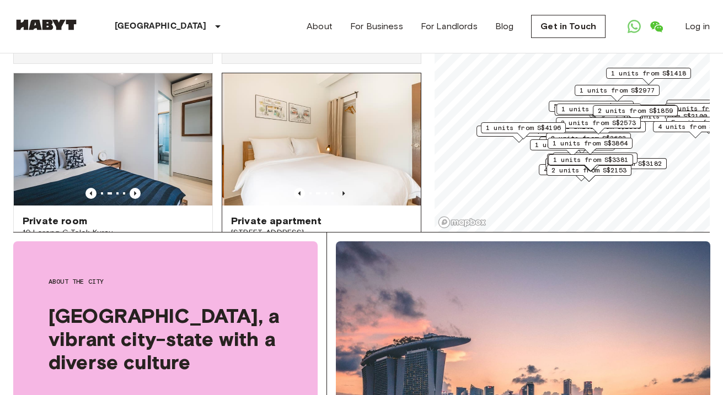
click at [342, 191] on icon "Previous image" at bounding box center [343, 193] width 2 height 4
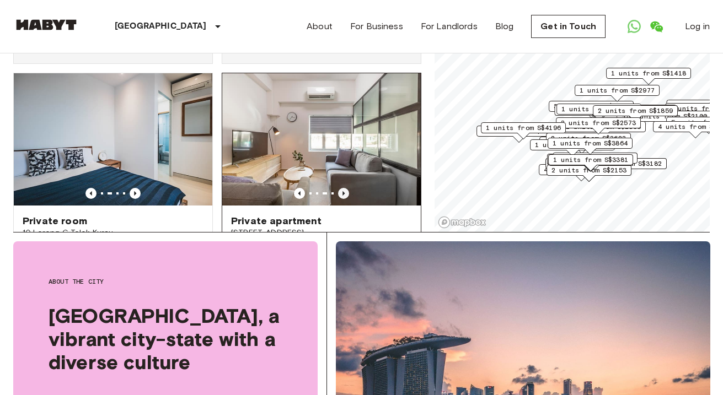
click at [342, 191] on icon "Previous image" at bounding box center [343, 193] width 2 height 4
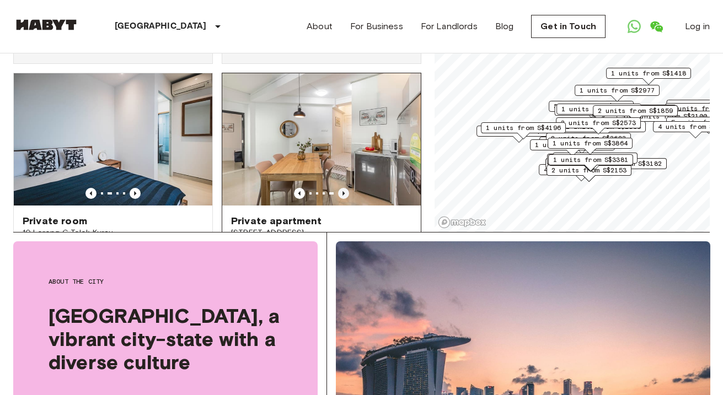
click at [342, 191] on icon "Previous image" at bounding box center [343, 193] width 2 height 4
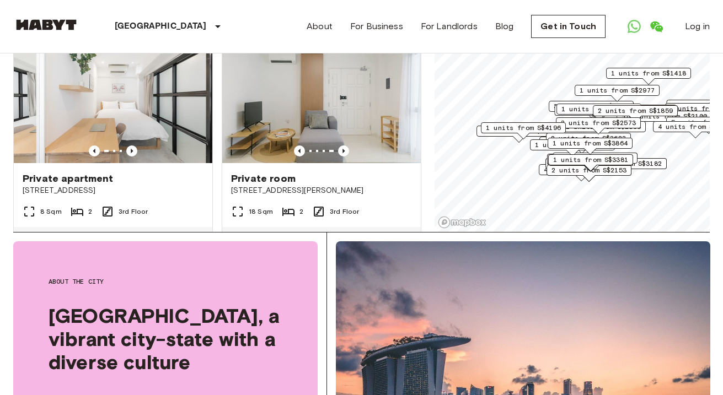
scroll to position [688, 0]
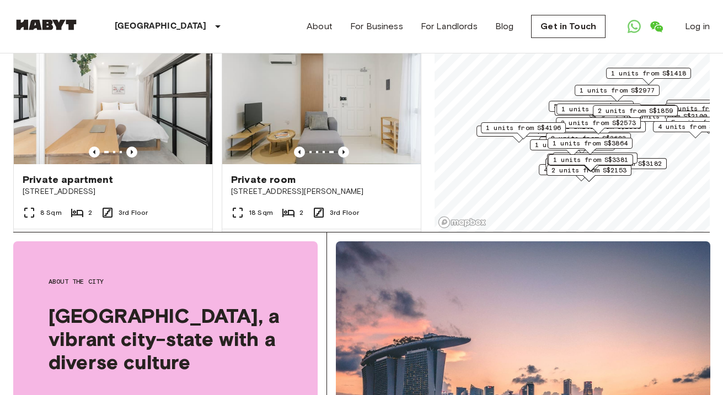
click at [634, 76] on span "1 units from S$1418" at bounding box center [648, 73] width 75 height 10
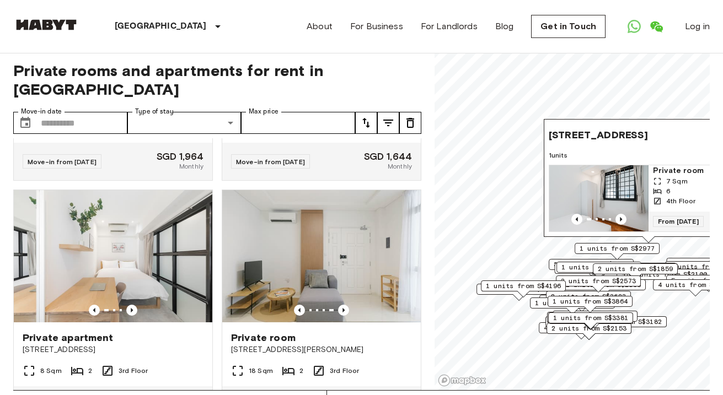
scroll to position [0, 0]
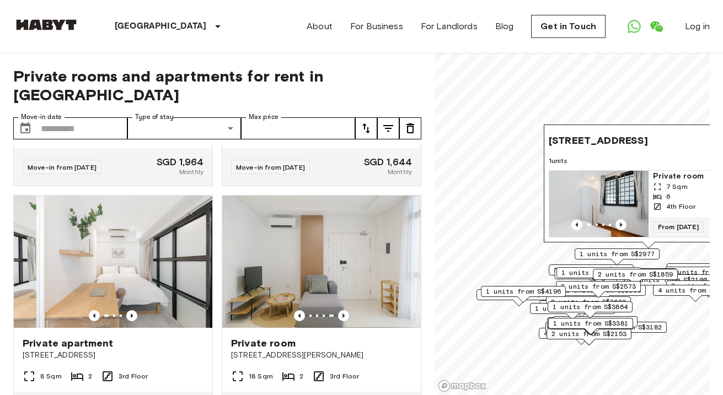
click at [635, 142] on span "25 Woodleigh Close" at bounding box center [597, 140] width 99 height 13
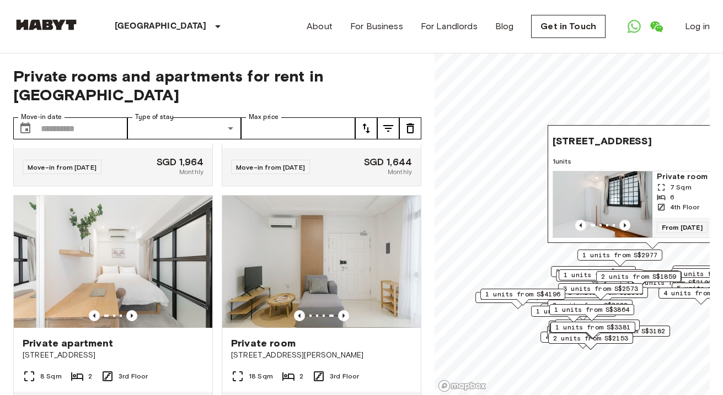
click at [622, 339] on div "1 units from S$2898" at bounding box center [591, 330] width 85 height 17
click at [665, 299] on div "4 units from S$2310" at bounding box center [700, 296] width 85 height 17
click at [666, 294] on span "4 units from S$2310" at bounding box center [700, 293] width 75 height 10
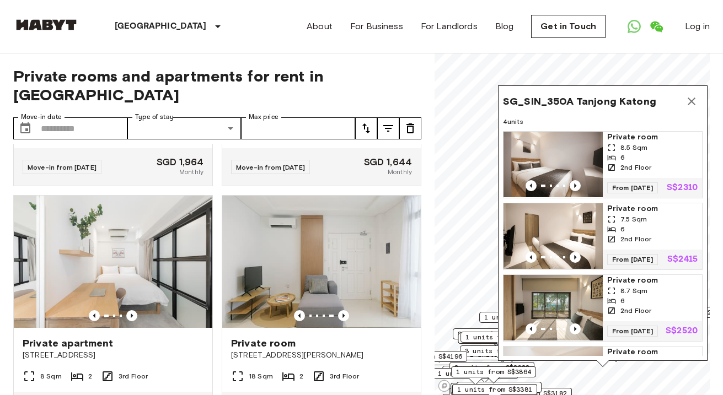
click at [431, 289] on div "Private rooms and apartments for rent in Singapore Move-in date ​ Move-in date …" at bounding box center [361, 224] width 696 height 342
click at [692, 101] on icon "Map marker" at bounding box center [691, 101] width 13 height 13
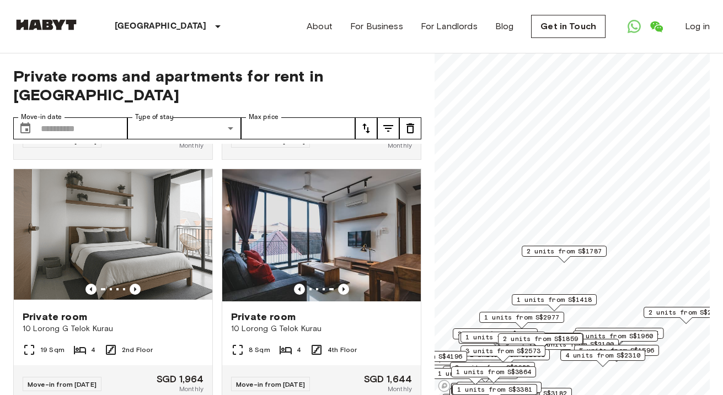
scroll to position [466, 0]
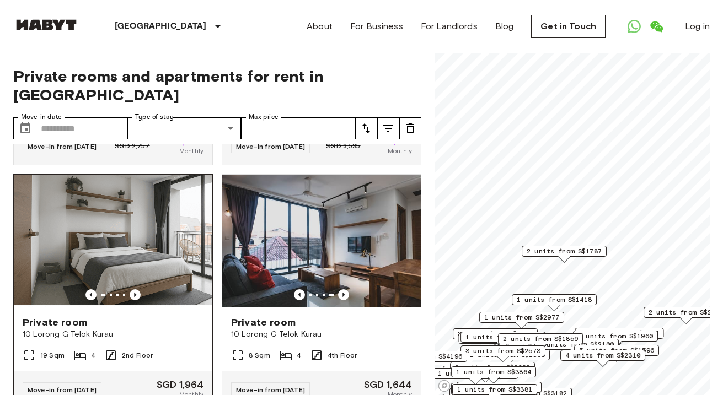
click at [147, 257] on img at bounding box center [113, 241] width 198 height 132
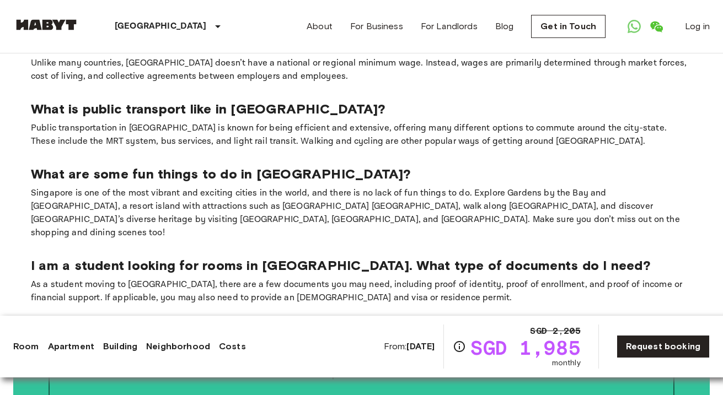
scroll to position [2696, 0]
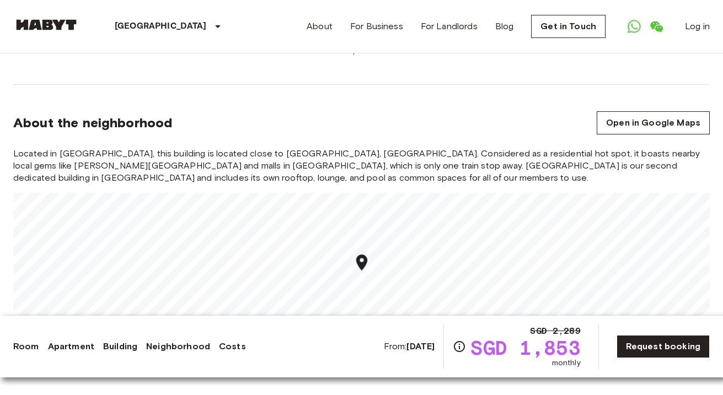
scroll to position [1214, 0]
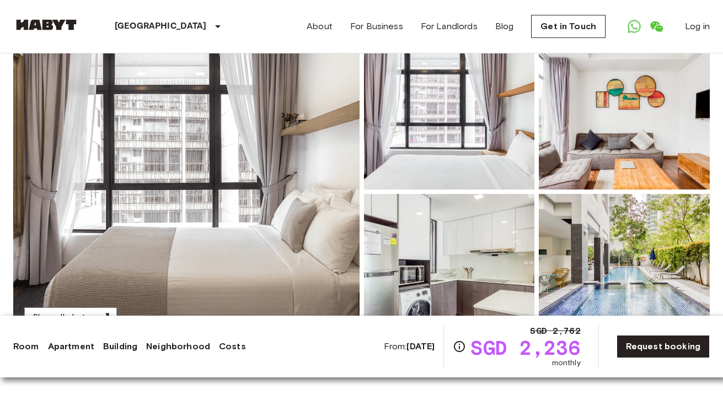
scroll to position [94, 0]
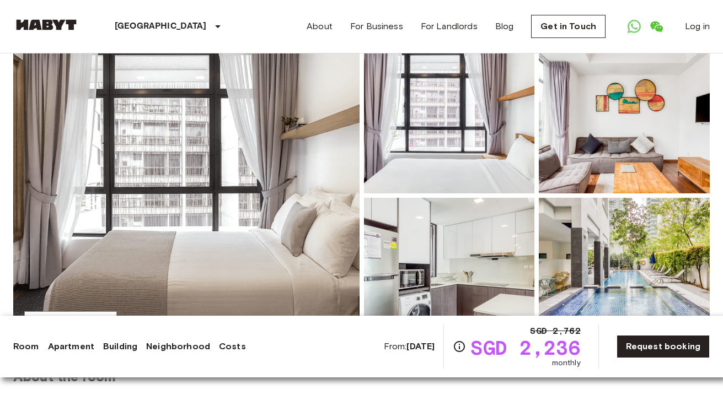
click at [288, 166] on img at bounding box center [186, 195] width 346 height 293
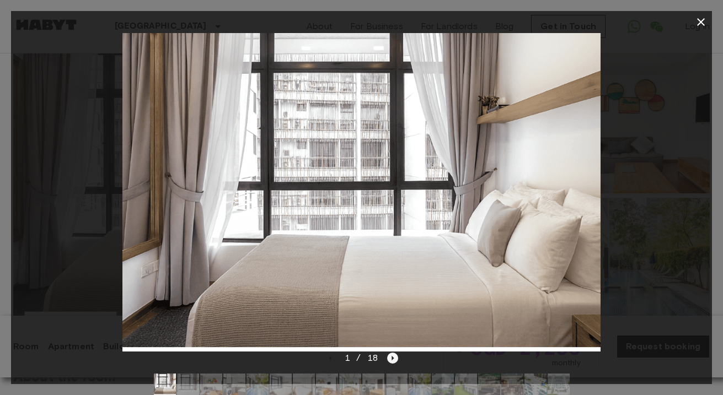
click at [389, 360] on icon "Next image" at bounding box center [392, 358] width 11 height 11
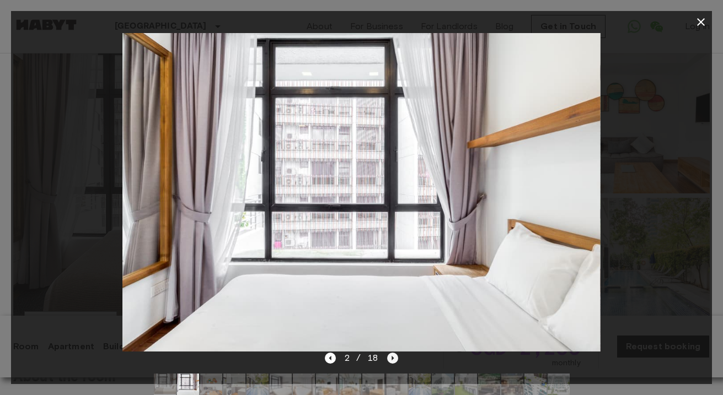
click at [389, 360] on icon "Next image" at bounding box center [392, 358] width 11 height 11
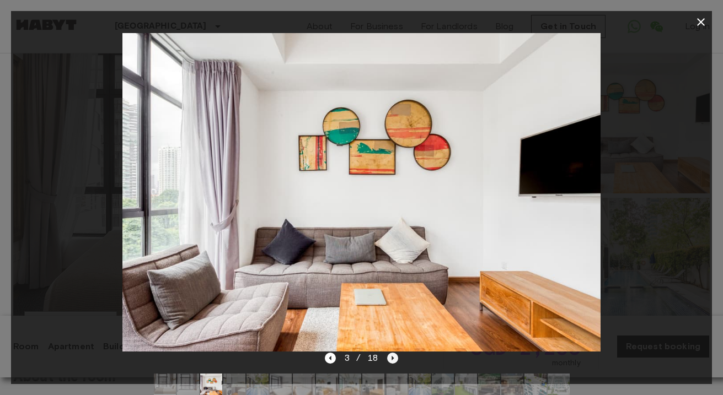
click at [389, 360] on icon "Next image" at bounding box center [392, 358] width 11 height 11
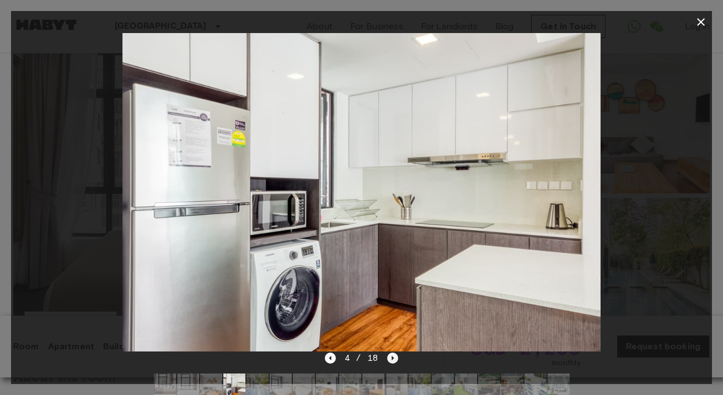
click at [389, 360] on icon "Next image" at bounding box center [392, 358] width 11 height 11
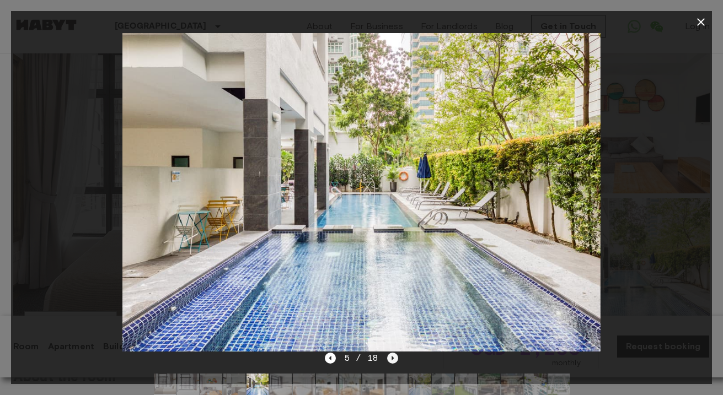
click at [389, 360] on icon "Next image" at bounding box center [392, 358] width 11 height 11
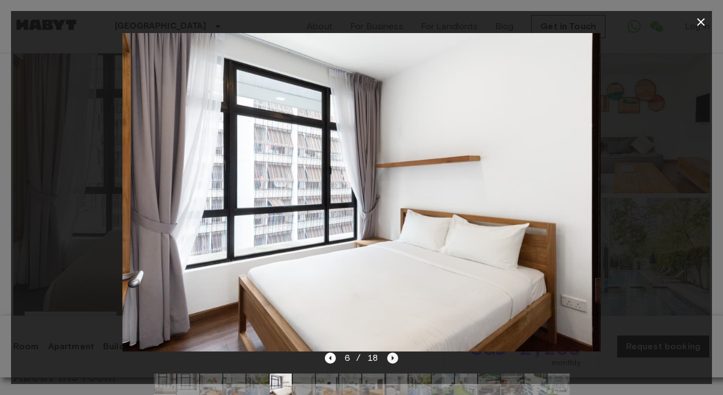
click at [389, 360] on icon "Next image" at bounding box center [392, 358] width 11 height 11
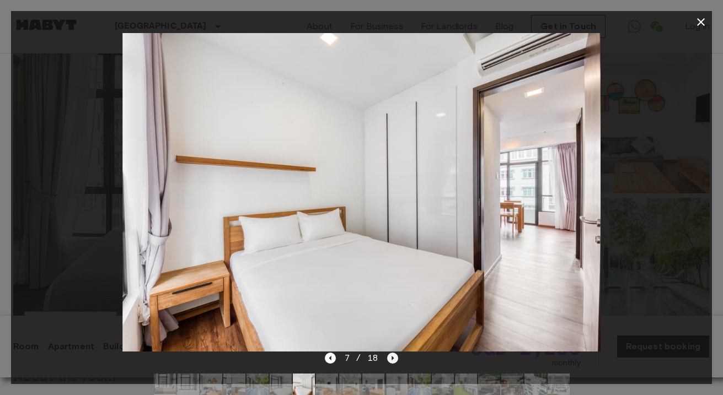
click at [389, 360] on icon "Next image" at bounding box center [392, 358] width 11 height 11
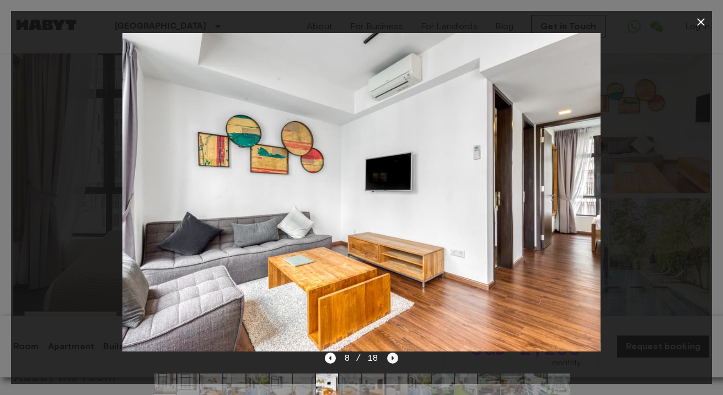
click at [389, 360] on icon "Next image" at bounding box center [392, 358] width 11 height 11
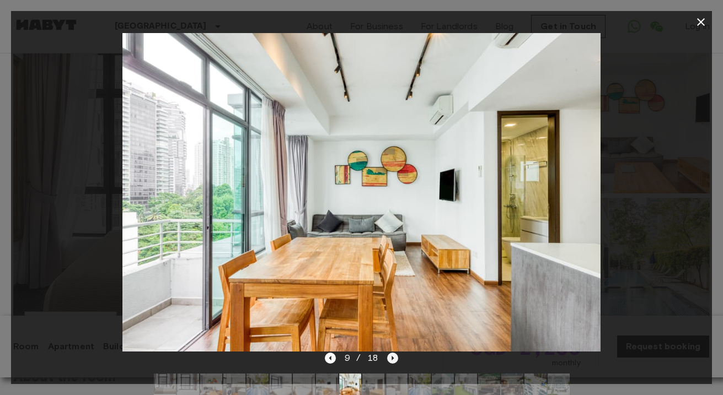
click at [389, 360] on icon "Next image" at bounding box center [392, 358] width 11 height 11
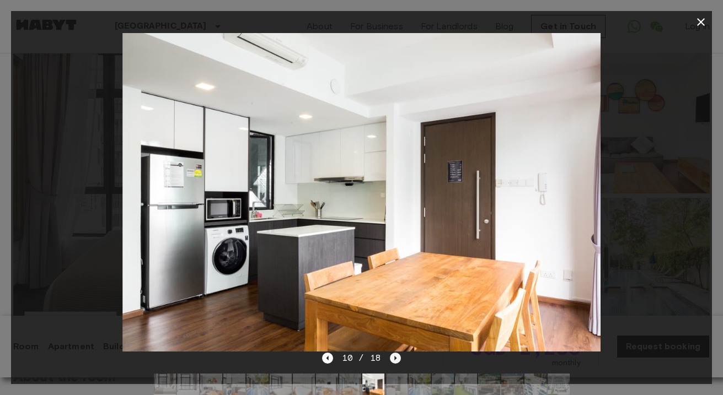
click at [390, 360] on icon "Next image" at bounding box center [395, 358] width 11 height 11
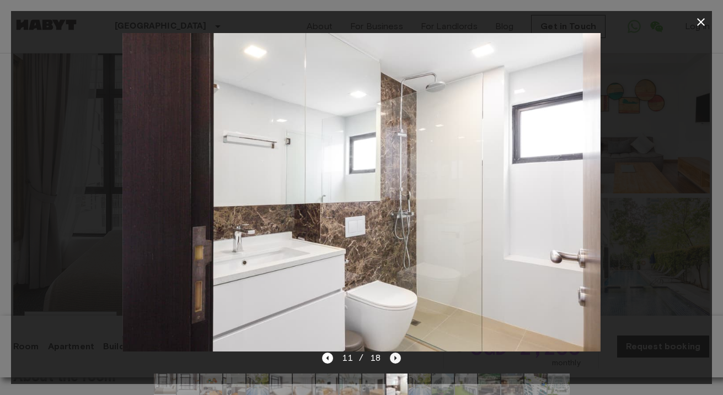
click at [390, 360] on icon "Next image" at bounding box center [395, 358] width 11 height 11
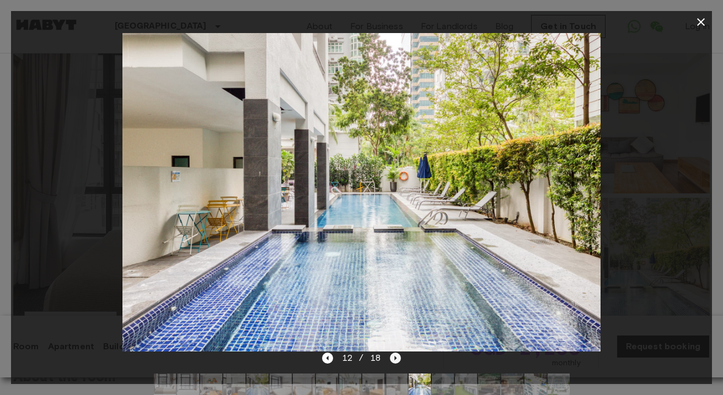
click at [390, 360] on icon "Next image" at bounding box center [395, 358] width 11 height 11
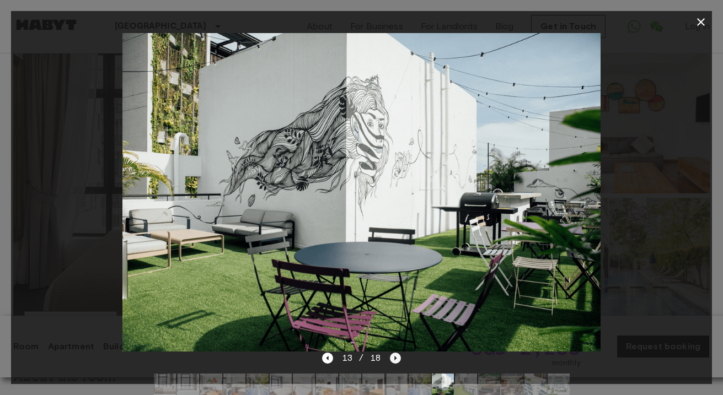
click at [390, 360] on icon "Next image" at bounding box center [395, 358] width 11 height 11
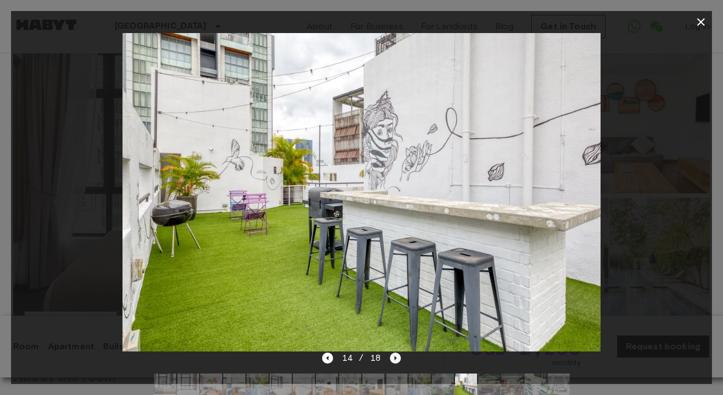
click at [390, 360] on icon "Next image" at bounding box center [395, 358] width 11 height 11
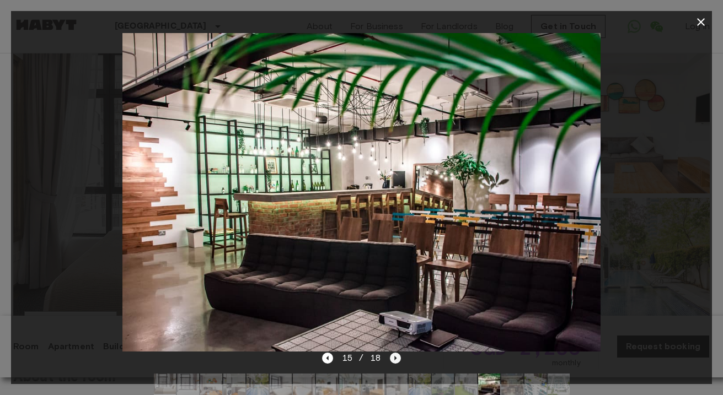
click at [390, 360] on icon "Next image" at bounding box center [395, 358] width 11 height 11
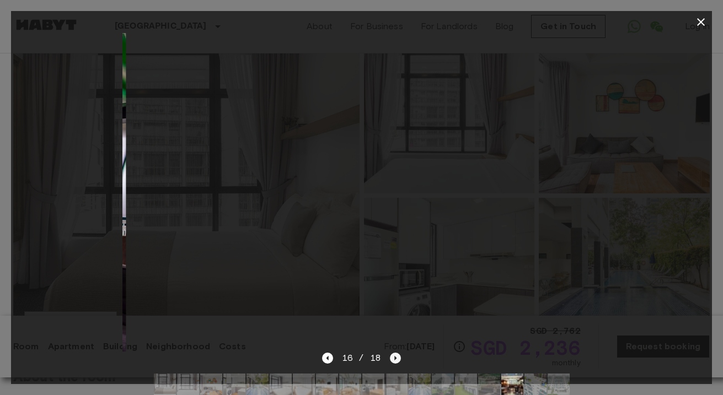
click at [390, 360] on icon "Next image" at bounding box center [395, 358] width 11 height 11
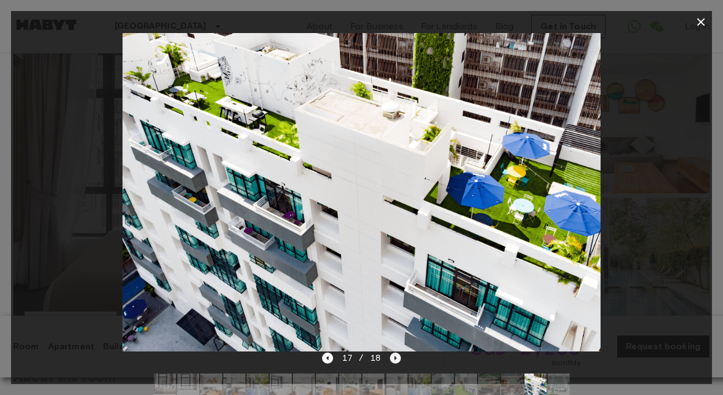
click at [390, 360] on icon "Next image" at bounding box center [395, 358] width 11 height 11
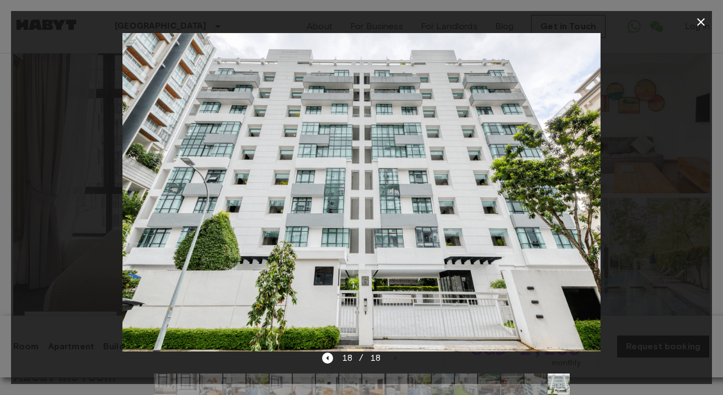
click at [699, 21] on icon "button" at bounding box center [701, 22] width 8 height 8
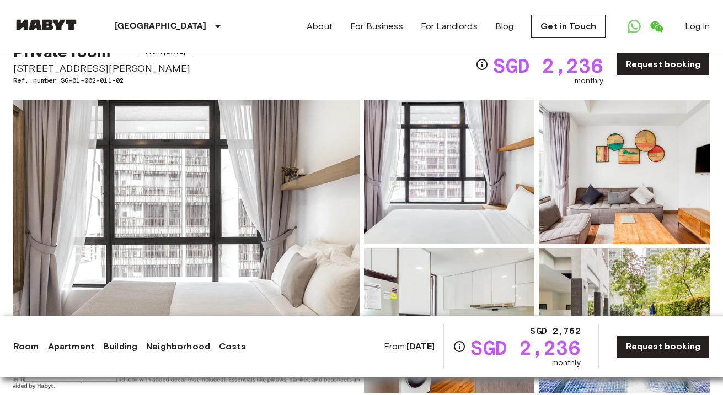
scroll to position [0, 0]
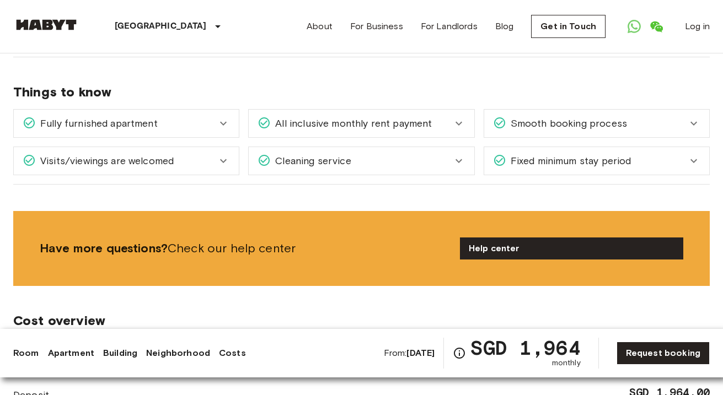
scroll to position [1476, 0]
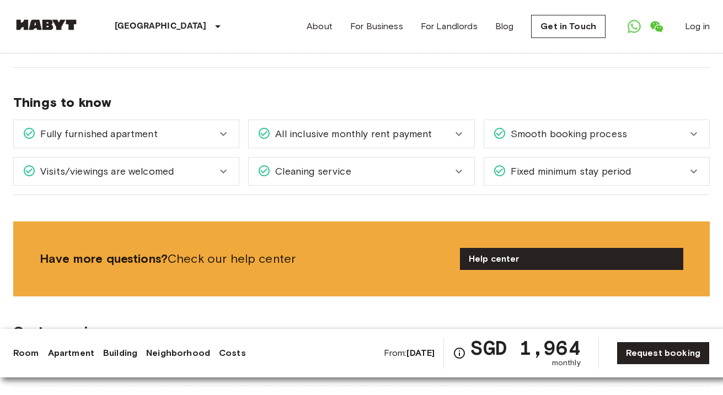
click at [144, 164] on span "Visits/viewings are welcomed" at bounding box center [105, 171] width 138 height 14
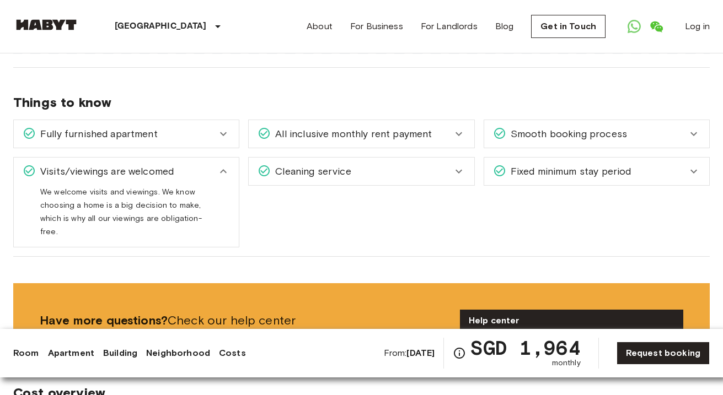
click at [154, 127] on span "Fully furnished apartment" at bounding box center [97, 134] width 122 height 14
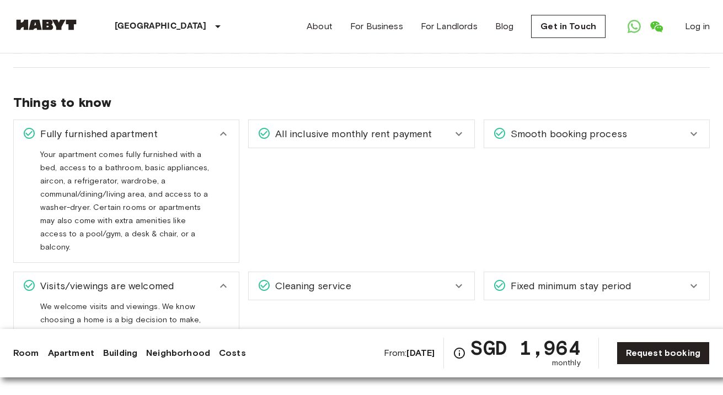
click at [369, 127] on span "All inclusive monthly rent payment" at bounding box center [351, 134] width 161 height 14
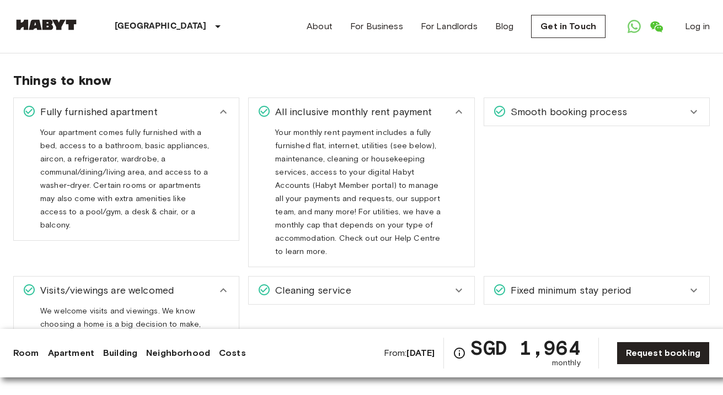
scroll to position [1500, 0]
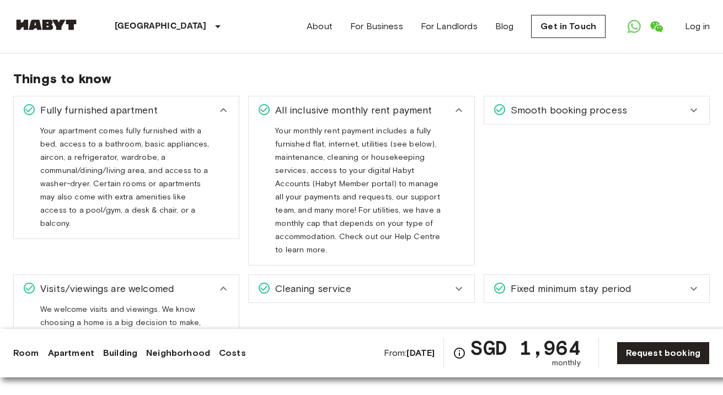
click at [585, 103] on span "Smooth booking process" at bounding box center [566, 110] width 121 height 14
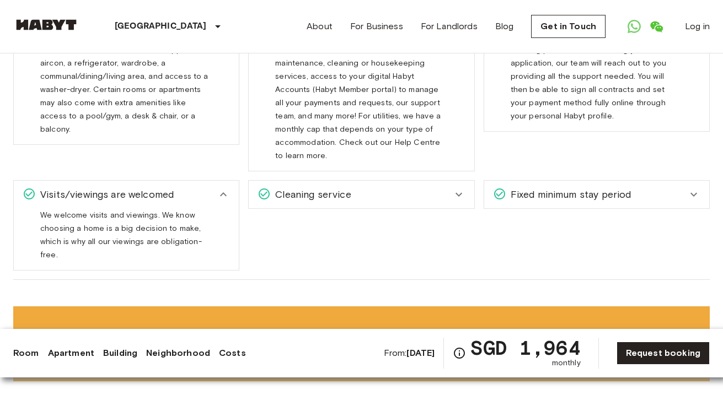
scroll to position [1657, 0]
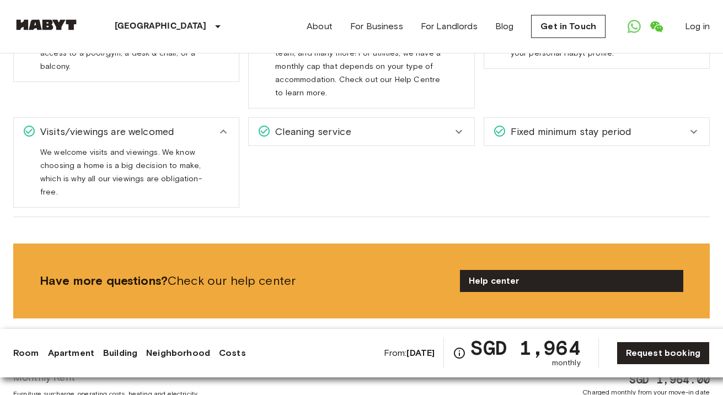
click at [585, 125] on span "Fixed minimum stay period" at bounding box center [568, 132] width 125 height 14
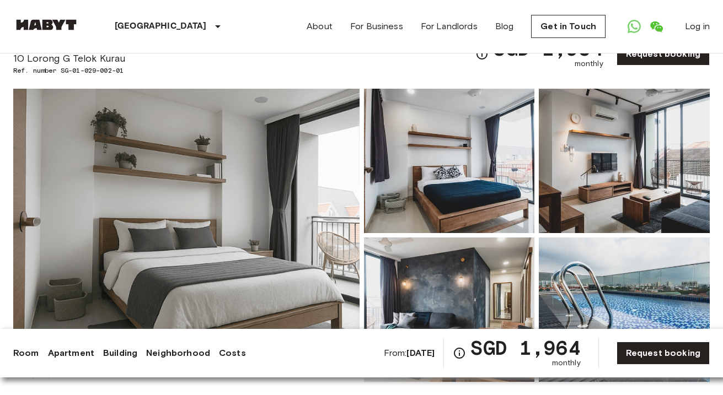
scroll to position [0, 0]
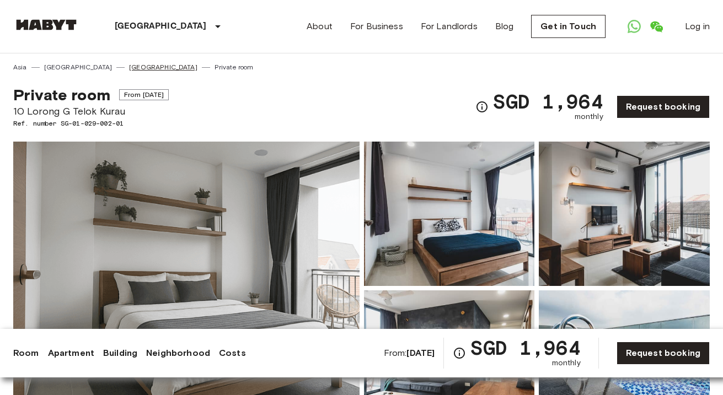
click at [129, 65] on link "[GEOGRAPHIC_DATA]" at bounding box center [163, 67] width 68 height 10
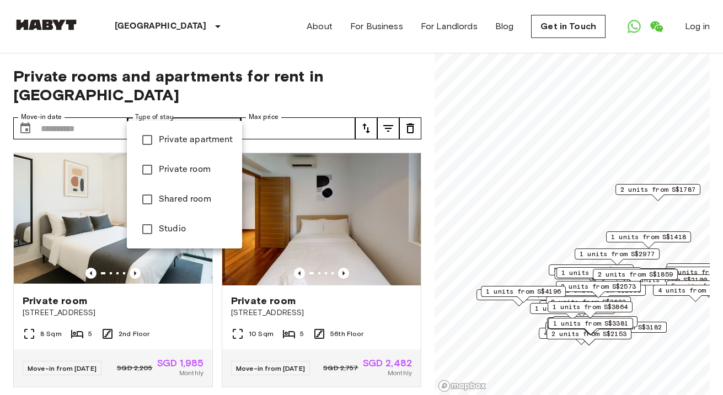
click at [170, 163] on span "Private room" at bounding box center [196, 169] width 74 height 13
type input "**********"
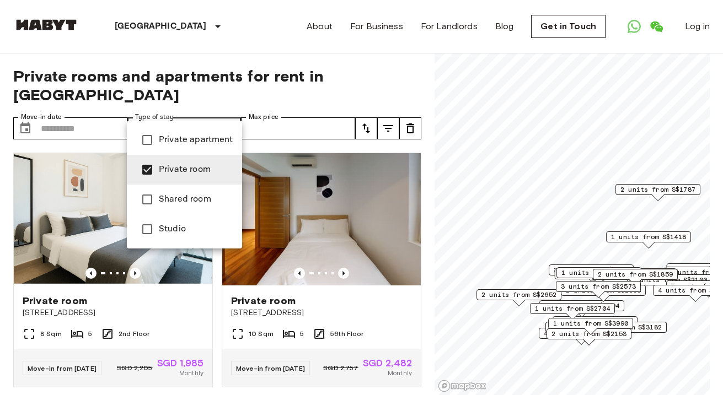
click at [273, 110] on div at bounding box center [361, 197] width 723 height 395
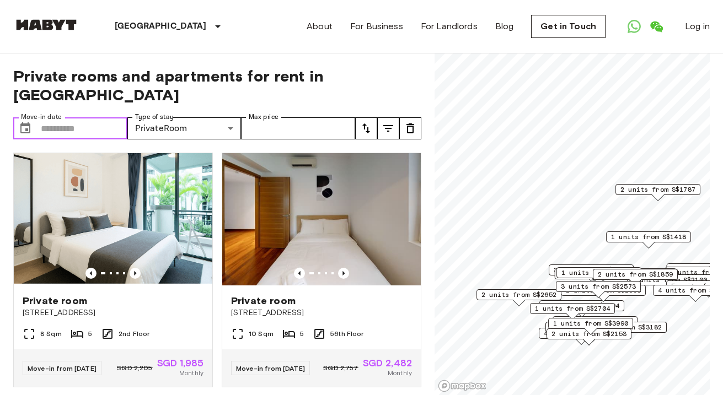
click at [98, 117] on input "Move-in date" at bounding box center [84, 128] width 87 height 22
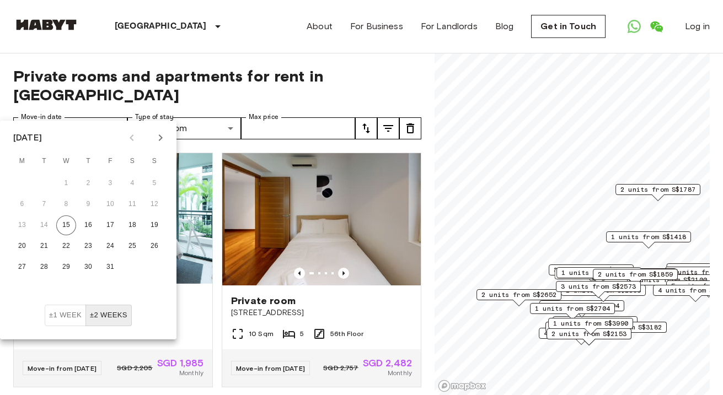
click at [157, 135] on icon "Next month" at bounding box center [160, 137] width 13 height 13
click at [64, 199] on button "5" at bounding box center [66, 205] width 20 height 20
type input "**********"
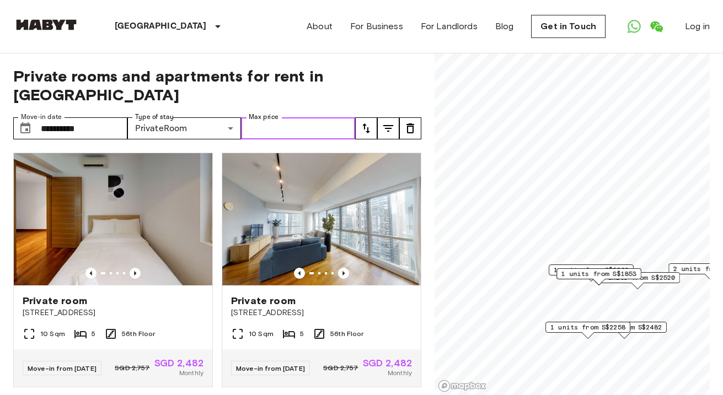
click at [308, 117] on input "Max price" at bounding box center [298, 128] width 114 height 22
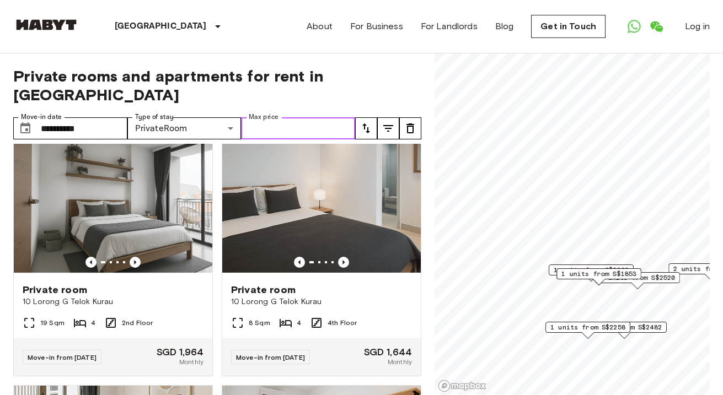
scroll to position [247, 0]
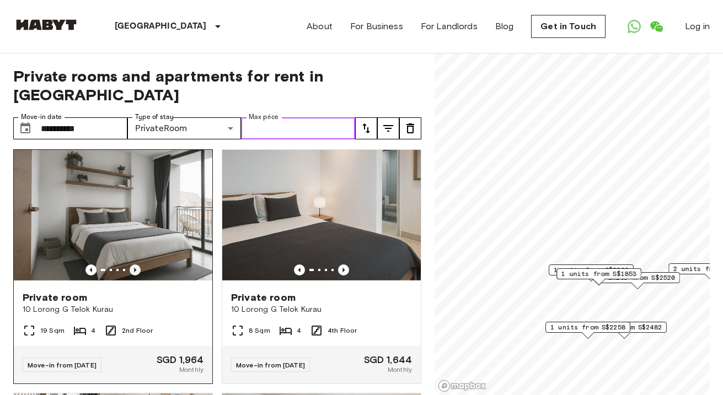
click at [134, 265] on icon "Previous image" at bounding box center [135, 270] width 11 height 11
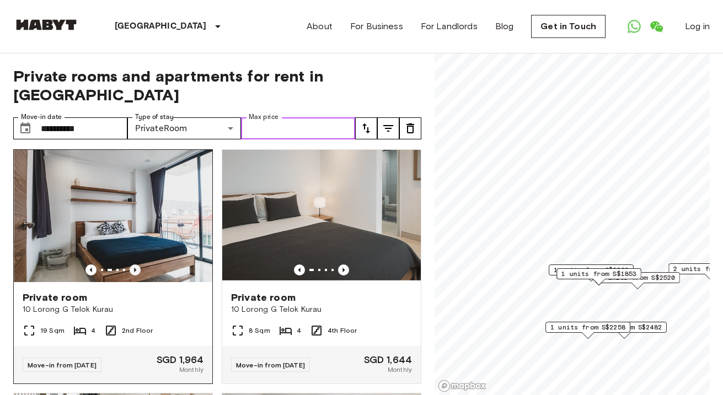
click at [134, 265] on icon "Previous image" at bounding box center [135, 270] width 11 height 11
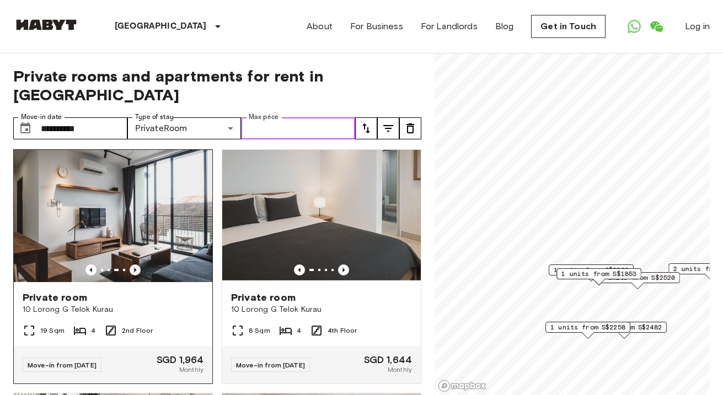
click at [136, 265] on icon "Previous image" at bounding box center [135, 270] width 11 height 11
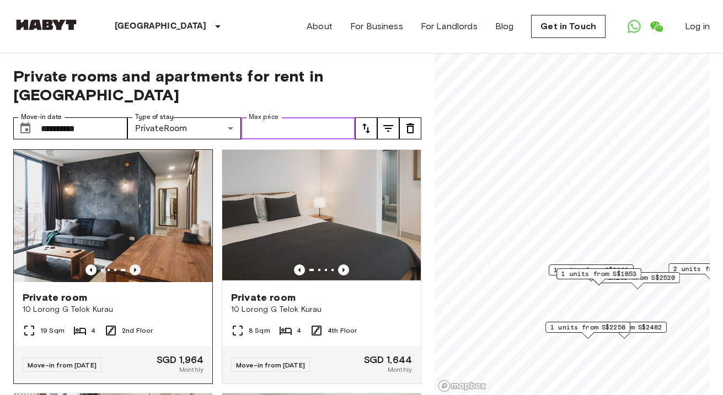
click at [136, 265] on icon "Previous image" at bounding box center [135, 270] width 11 height 11
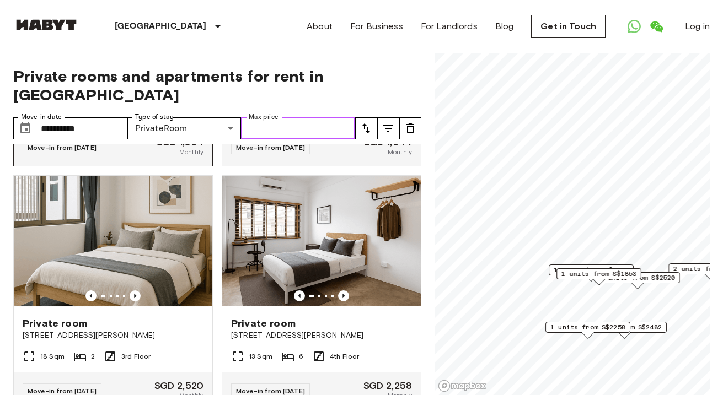
scroll to position [502, 0]
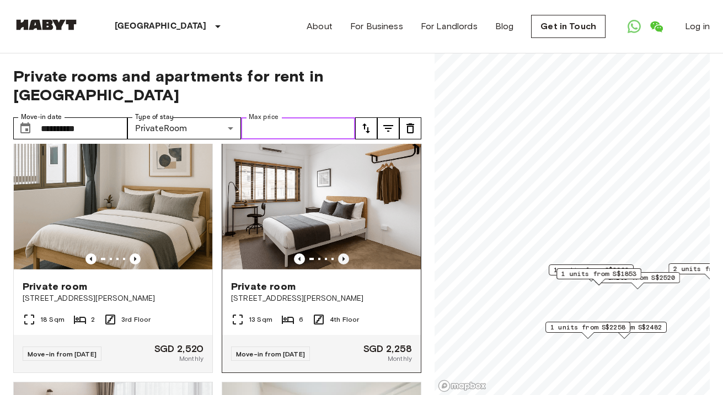
click at [346, 254] on icon "Previous image" at bounding box center [343, 259] width 11 height 11
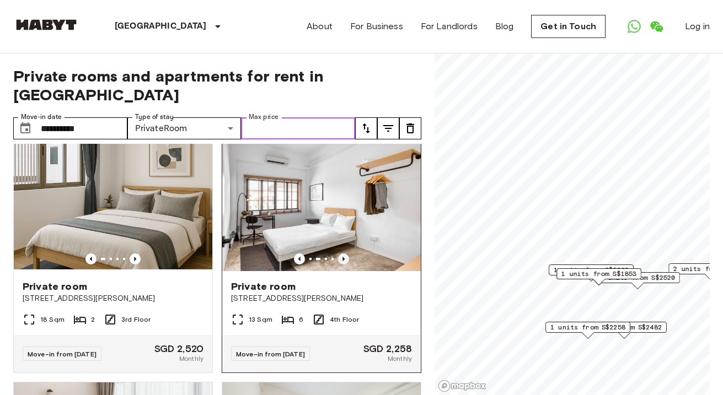
click at [346, 254] on icon "Previous image" at bounding box center [343, 259] width 11 height 11
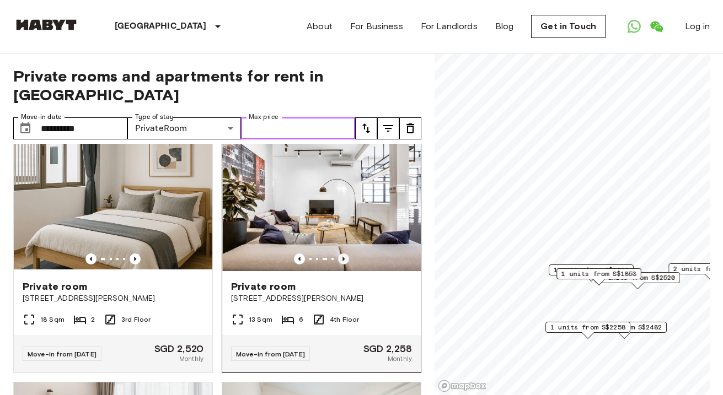
click at [346, 254] on icon "Previous image" at bounding box center [343, 259] width 11 height 11
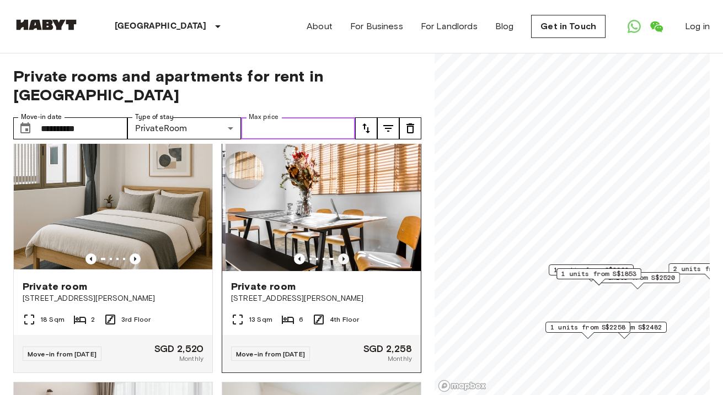
click at [346, 254] on icon "Previous image" at bounding box center [343, 259] width 11 height 11
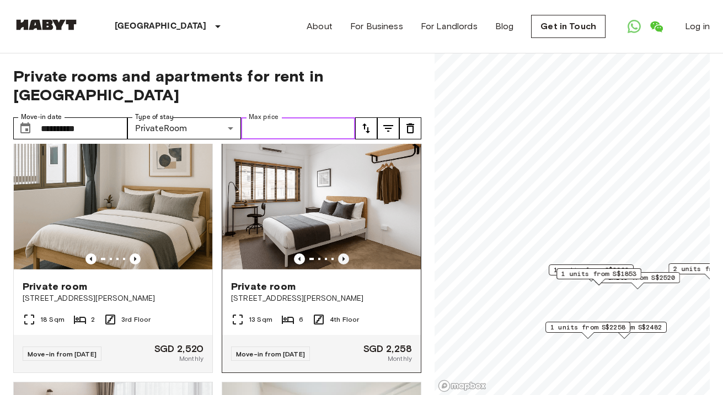
click at [346, 254] on icon "Previous image" at bounding box center [343, 259] width 11 height 11
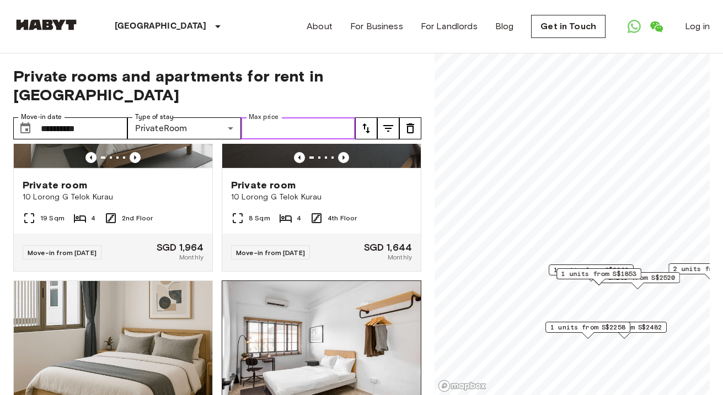
scroll to position [325, 0]
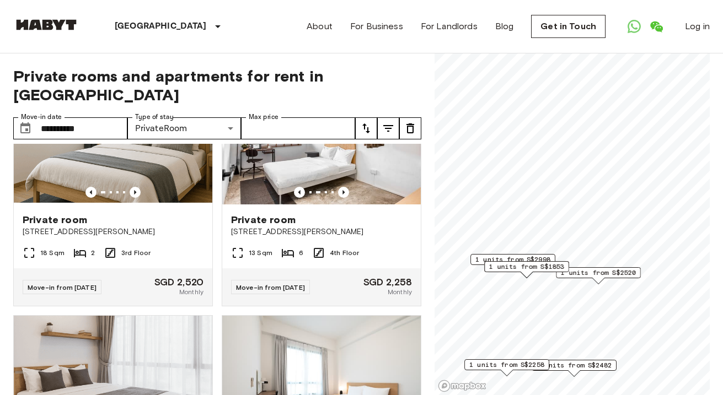
scroll to position [81, 0]
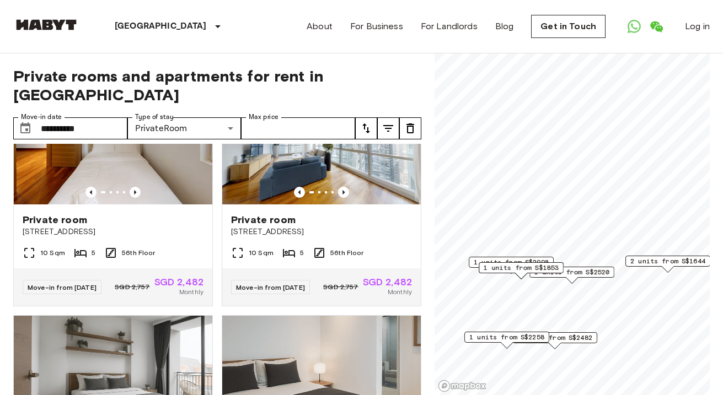
scroll to position [325, 0]
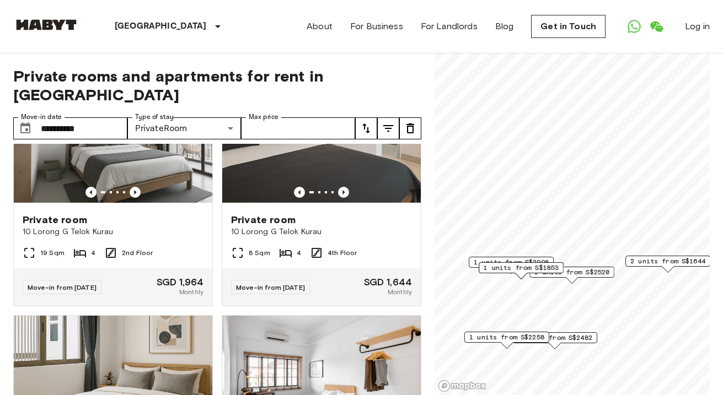
click at [672, 265] on span "2 units from S$1644" at bounding box center [667, 261] width 75 height 10
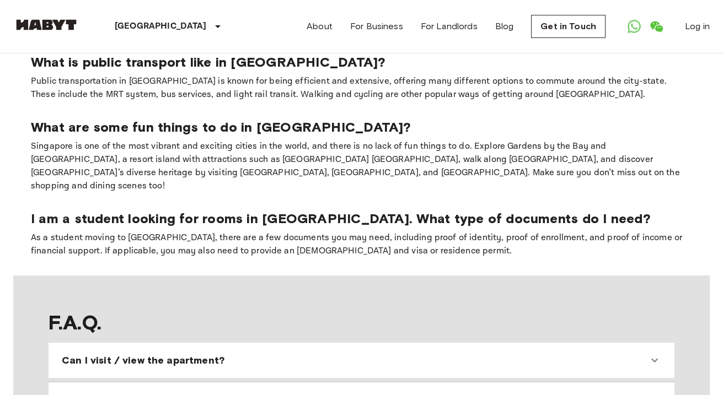
scroll to position [855, 0]
